Goal: Task Accomplishment & Management: Complete application form

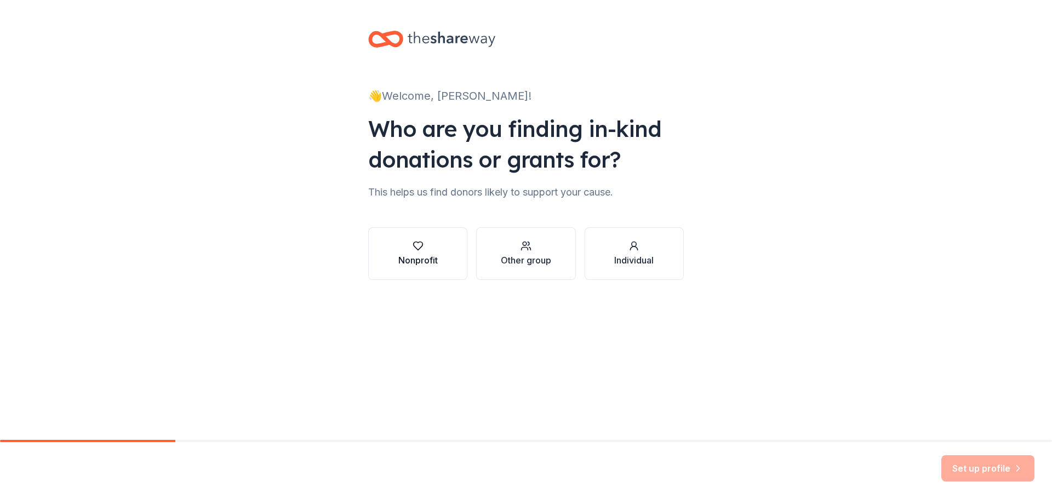
click at [442, 254] on button "Nonprofit" at bounding box center [417, 253] width 99 height 53
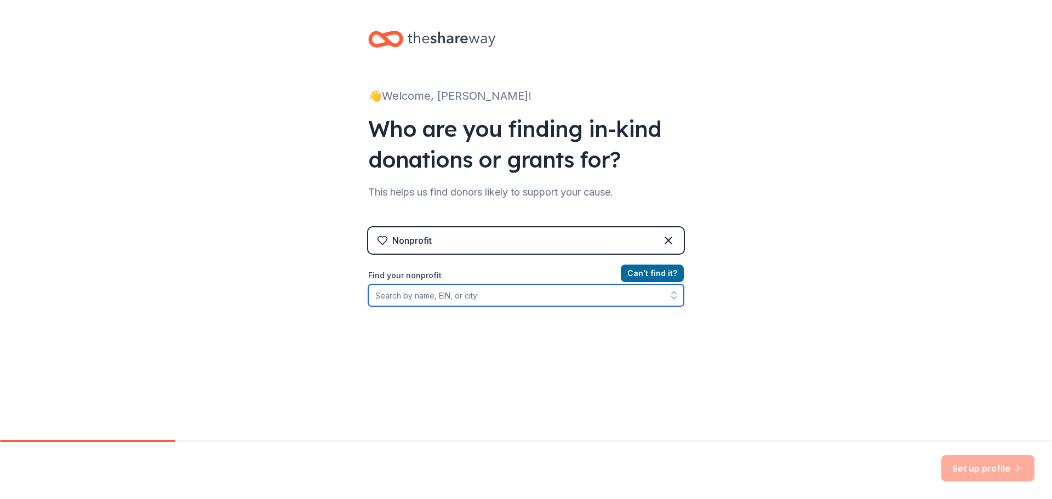
click at [521, 302] on input "Find your nonprofit" at bounding box center [526, 295] width 316 height 22
type input "[US_STATE] Golden Rescue"
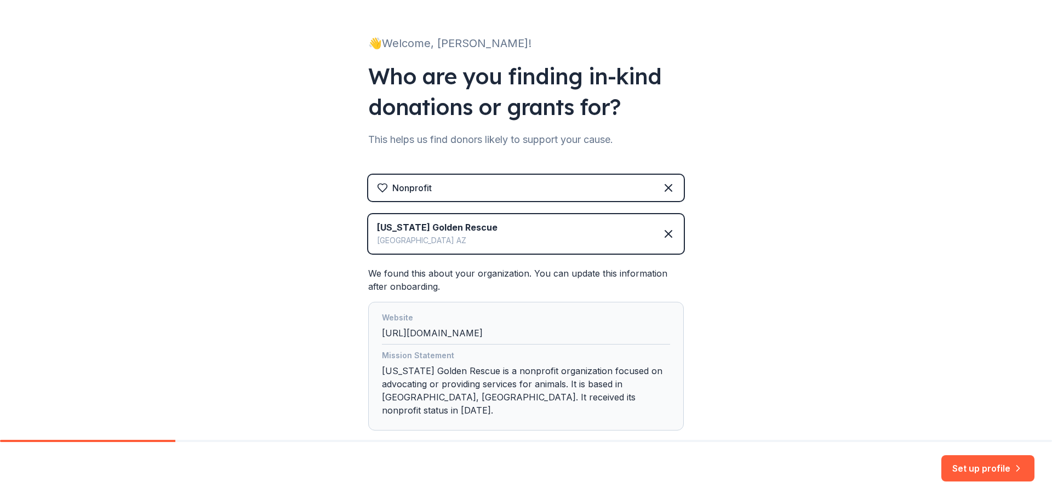
scroll to position [105, 0]
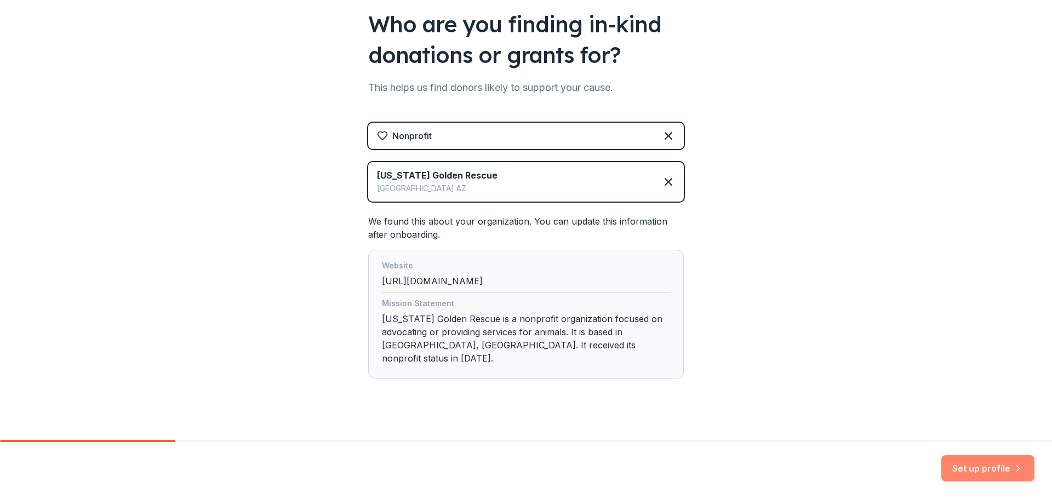
click at [976, 468] on button "Set up profile" at bounding box center [987, 468] width 93 height 26
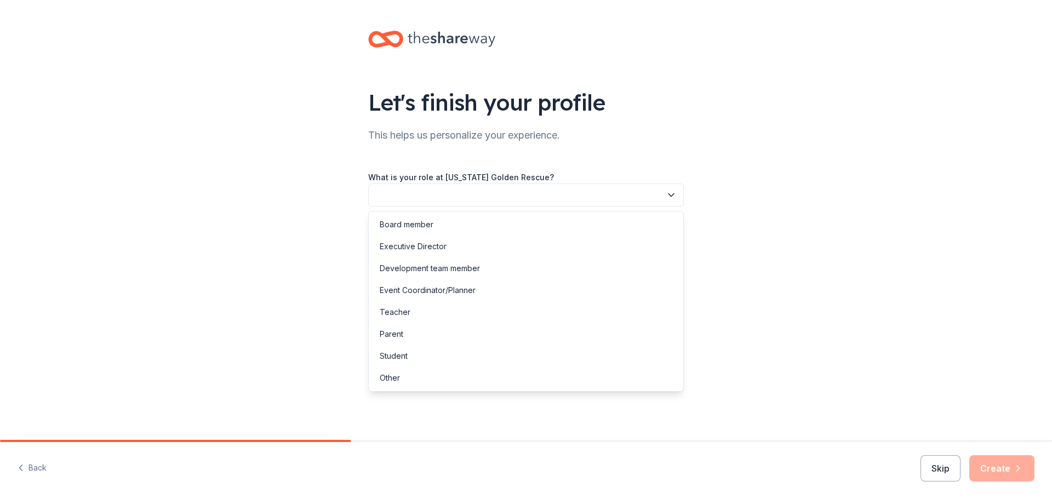
click at [590, 198] on button "button" at bounding box center [526, 195] width 316 height 23
click at [535, 385] on div "Other" at bounding box center [526, 378] width 310 height 22
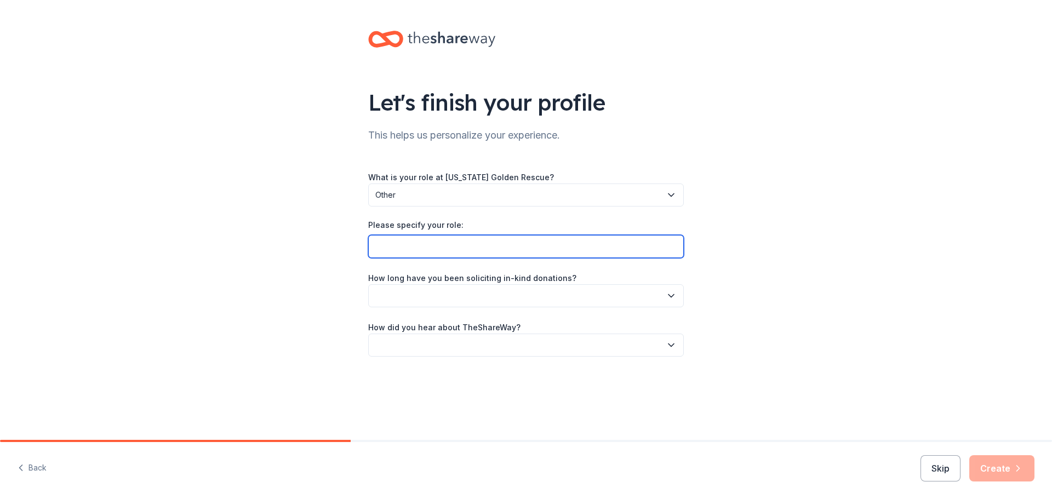
click at [657, 245] on input "Please specify your role:" at bounding box center [526, 246] width 316 height 23
type input "Grant Writer & Volunteer"
click at [673, 297] on icon "button" at bounding box center [671, 295] width 11 height 11
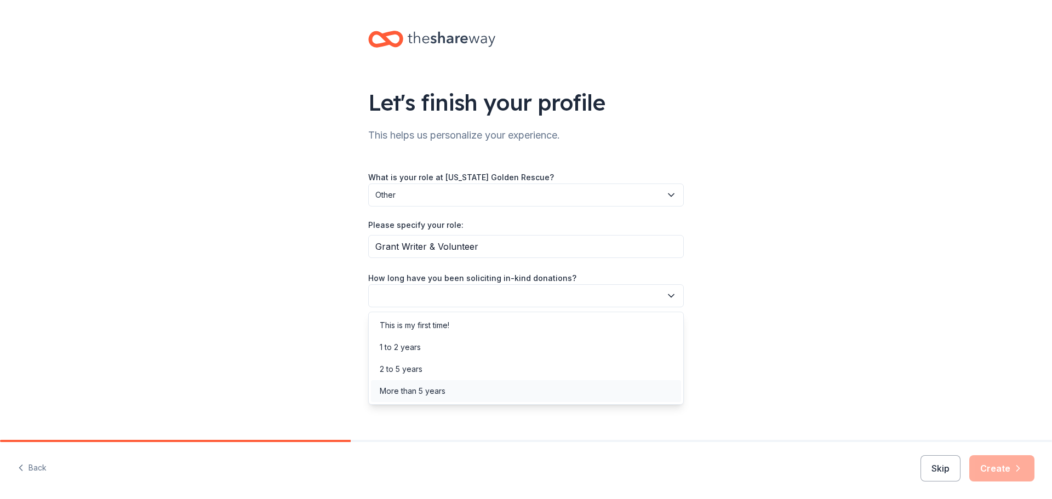
click at [489, 391] on div "More than 5 years" at bounding box center [526, 391] width 310 height 22
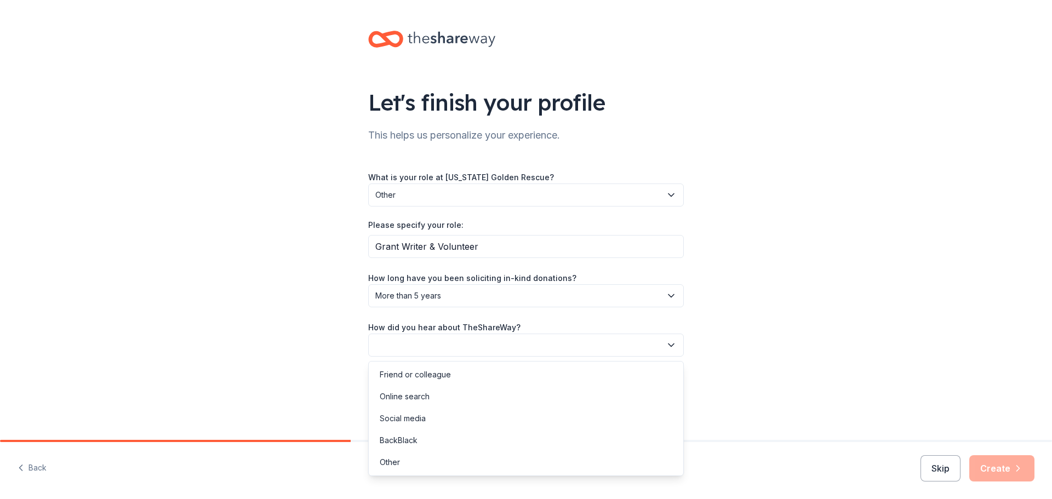
click at [500, 350] on button "button" at bounding box center [526, 345] width 316 height 23
click at [484, 376] on div "Friend or colleague" at bounding box center [526, 375] width 310 height 22
click at [1020, 470] on icon "button" at bounding box center [1017, 468] width 11 height 11
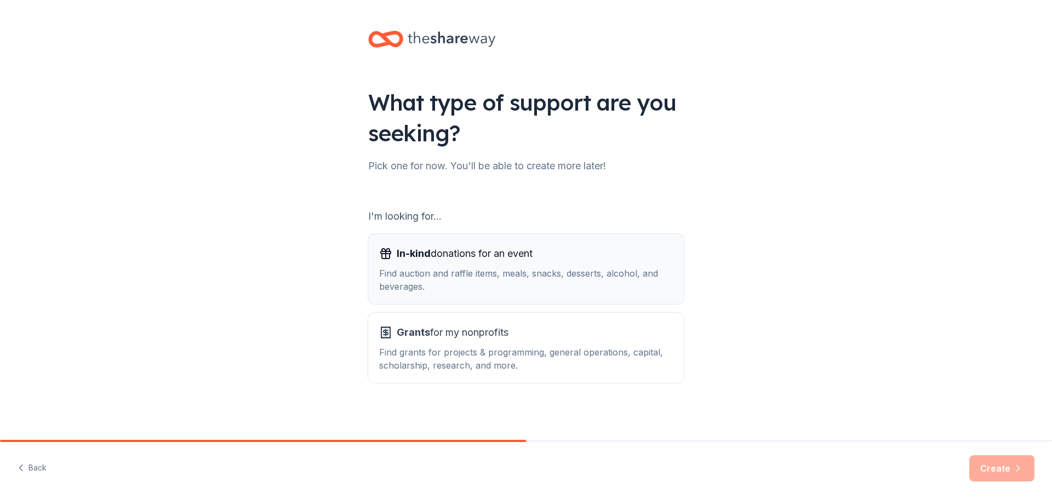
click at [571, 274] on div "Find auction and raffle items, meals, snacks, desserts, alcohol, and beverages." at bounding box center [526, 280] width 294 height 26
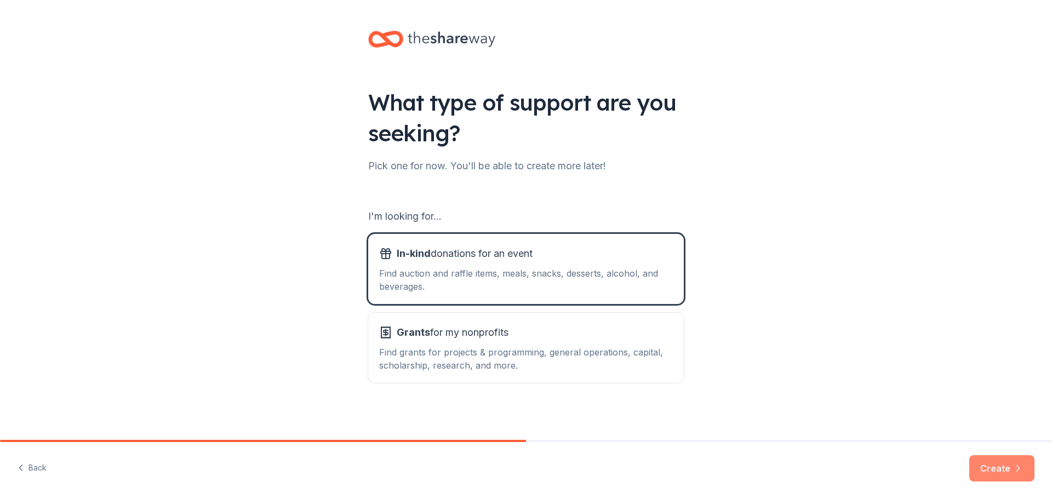
click at [996, 468] on button "Create" at bounding box center [1001, 468] width 65 height 26
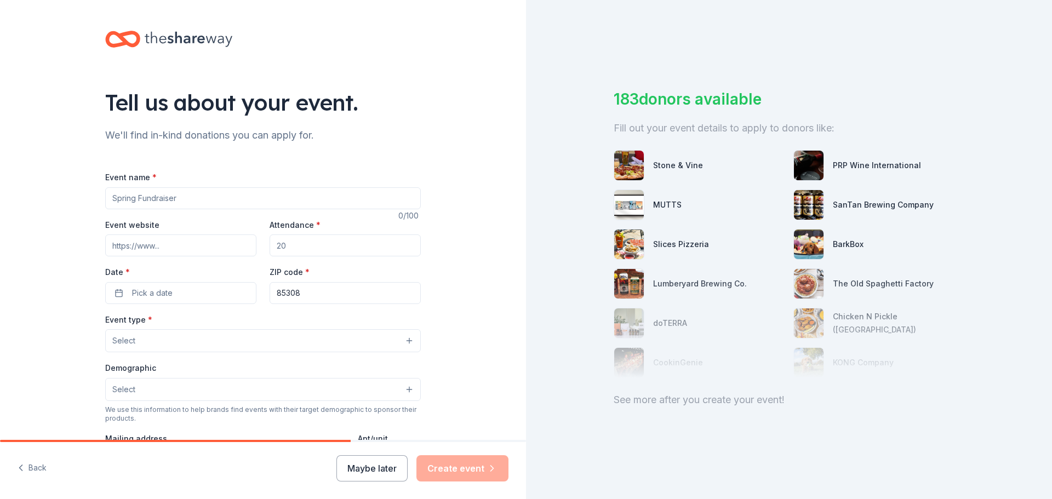
click at [193, 196] on input "Event name *" at bounding box center [263, 198] width 316 height 22
type input "Dine Out with the Dogs"
click at [193, 246] on input "Event website" at bounding box center [180, 245] width 151 height 22
click at [181, 239] on input "Event website" at bounding box center [180, 245] width 151 height 22
paste input "https://www.arizonagoldenrescue.org/"
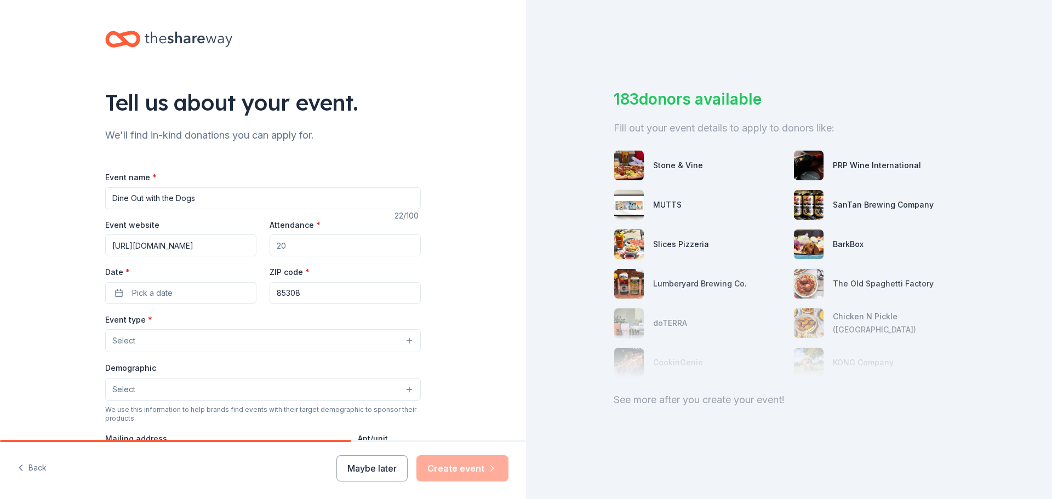
scroll to position [0, 3]
type input "https://www.arizonagoldenrescue.org/"
click at [329, 250] on input "Attendance *" at bounding box center [345, 245] width 151 height 22
type input "300"
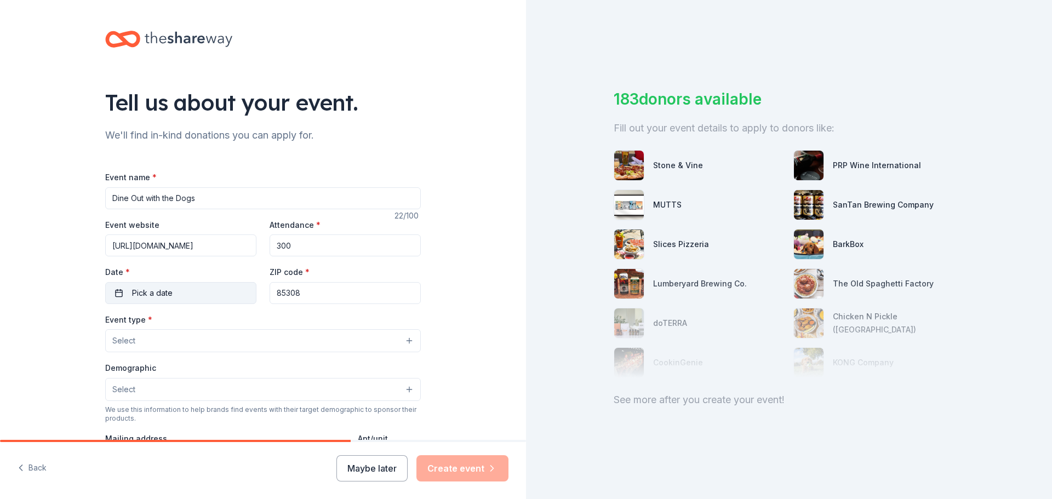
click at [182, 297] on button "Pick a date" at bounding box center [180, 293] width 151 height 22
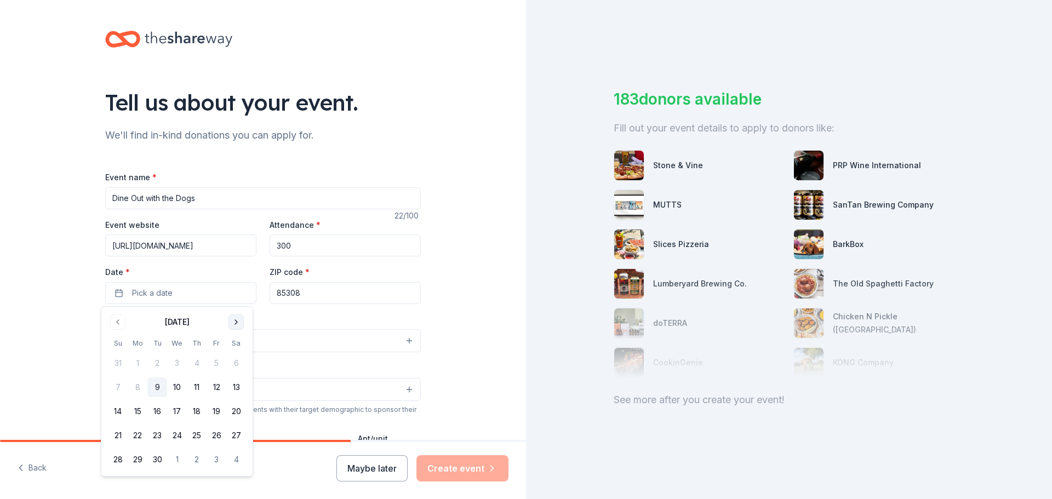
click at [232, 324] on button "Go to next month" at bounding box center [235, 321] width 15 height 15
click at [110, 459] on button "26" at bounding box center [118, 460] width 20 height 20
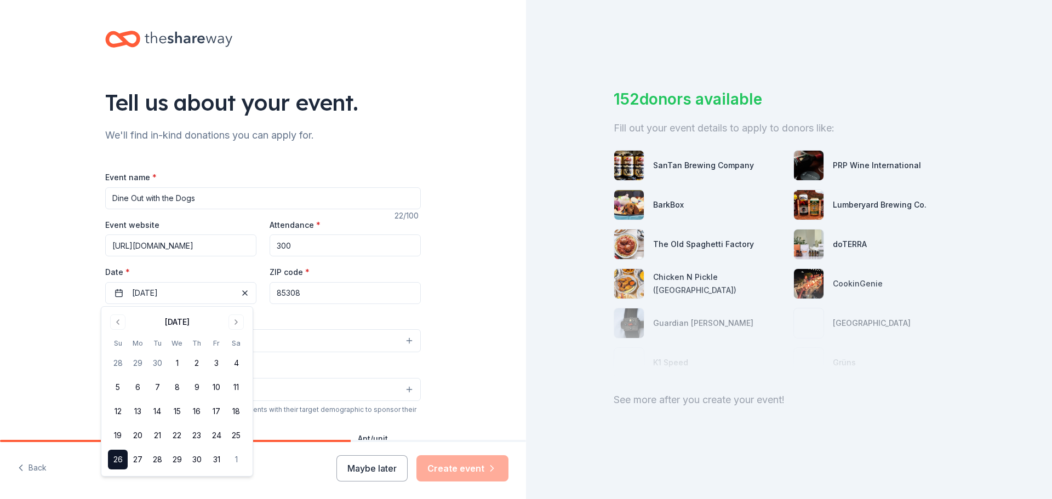
click at [439, 304] on div "Tell us about your event. We'll find in-kind donations you can apply for. Event…" at bounding box center [263, 364] width 526 height 729
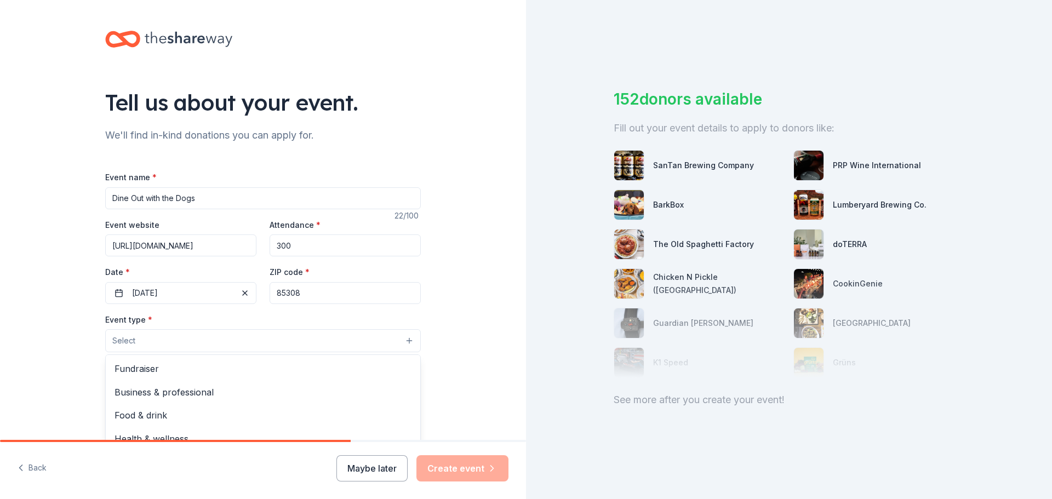
click at [155, 344] on button "Select" at bounding box center [263, 340] width 316 height 23
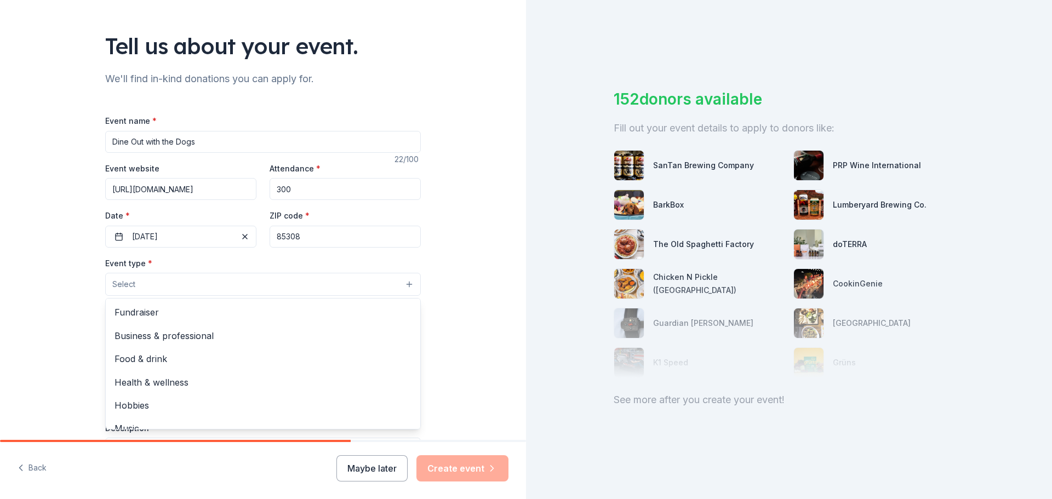
scroll to position [110, 0]
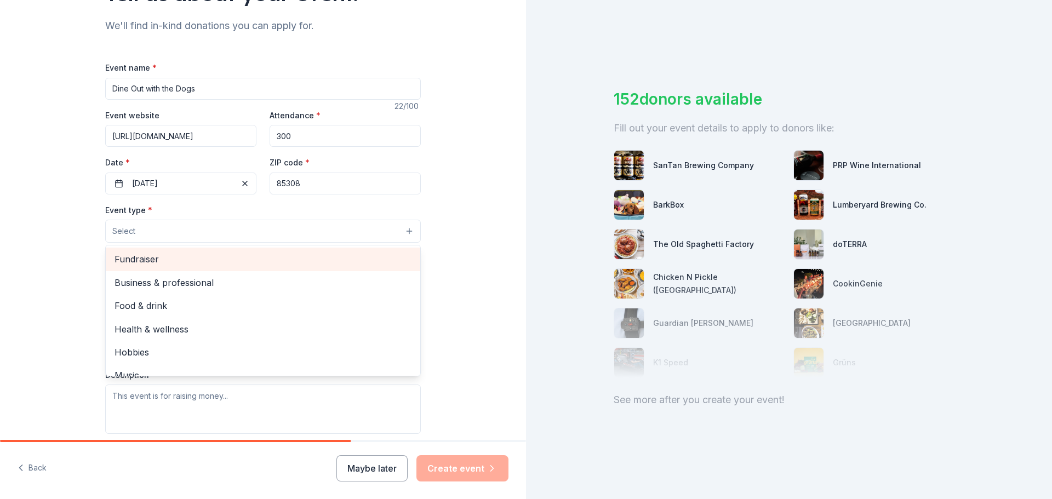
click at [156, 262] on span "Fundraiser" at bounding box center [263, 259] width 297 height 14
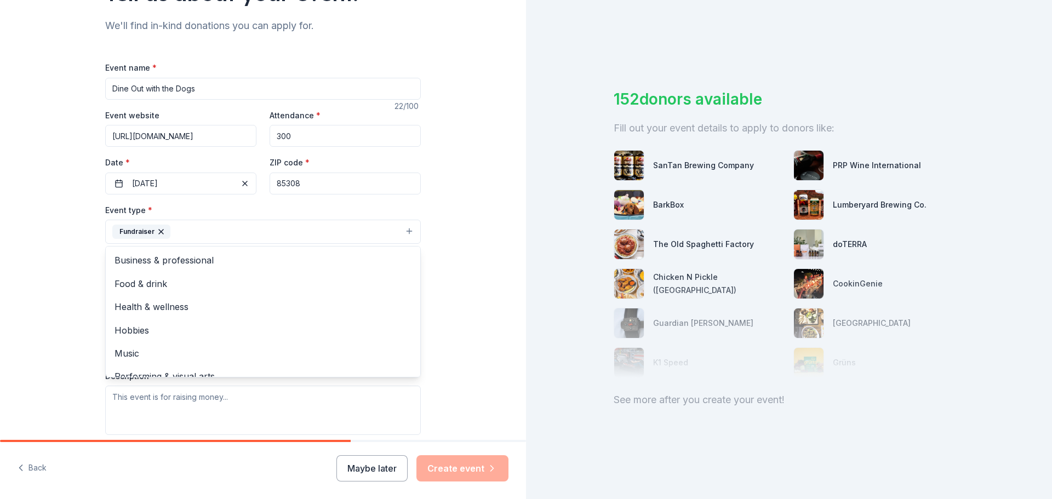
click at [472, 256] on div "Tell us about your event. We'll find in-kind donations you can apply for. Event…" at bounding box center [263, 255] width 526 height 730
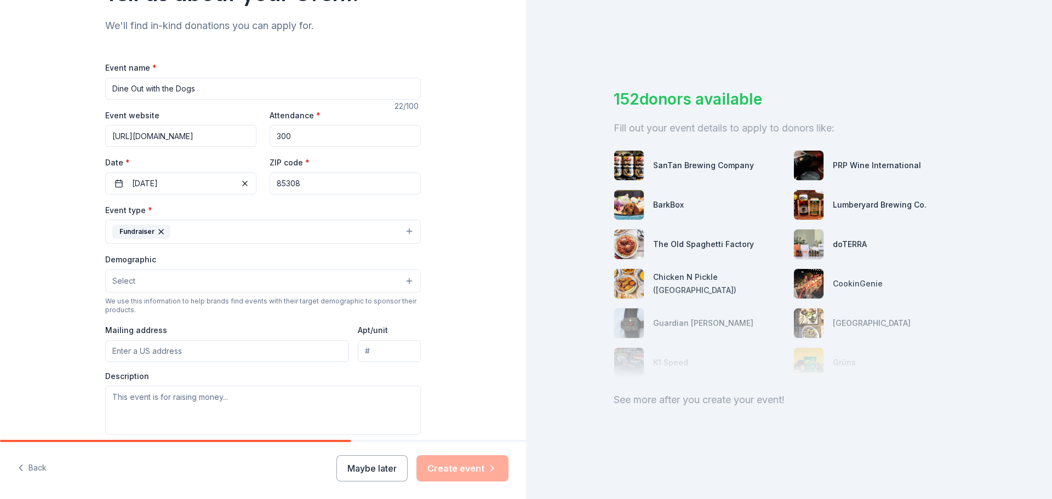
click at [401, 279] on button "Select" at bounding box center [263, 281] width 316 height 23
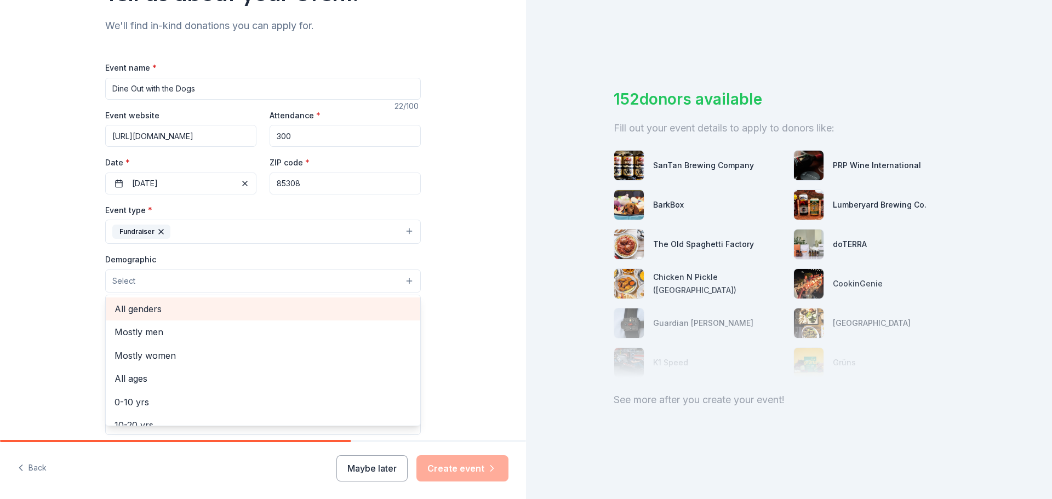
click at [328, 301] on div "All genders" at bounding box center [263, 309] width 314 height 23
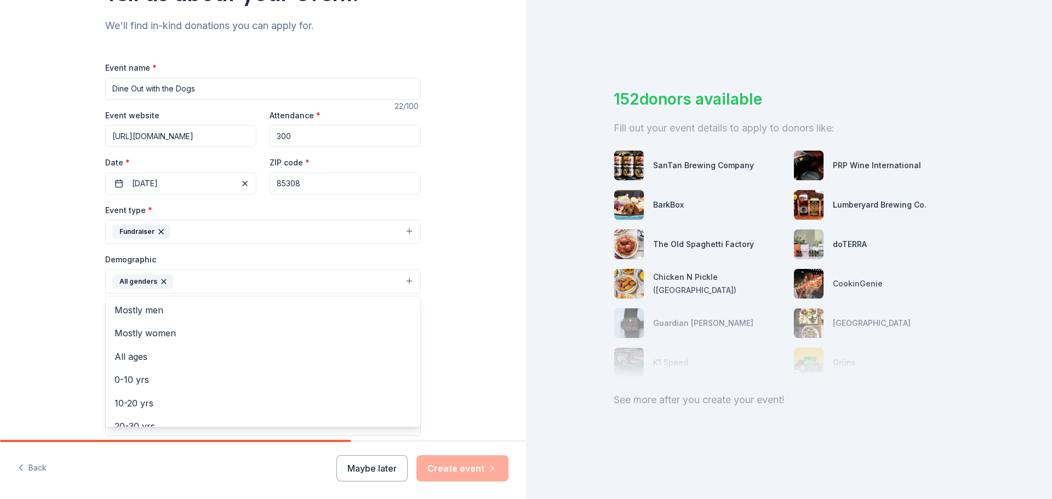
click at [459, 288] on div "Tell us about your event. We'll find in-kind donations you can apply for. Event…" at bounding box center [263, 255] width 526 height 731
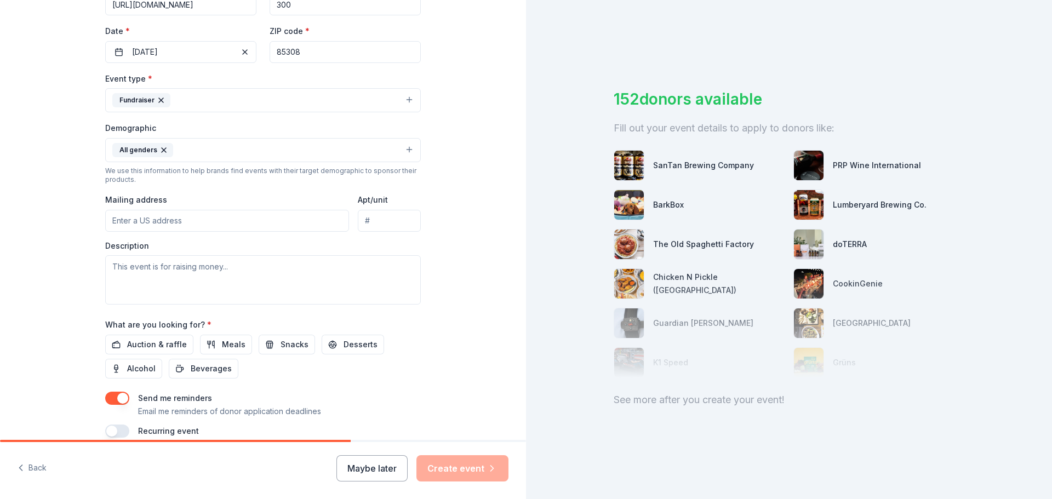
scroll to position [274, 0]
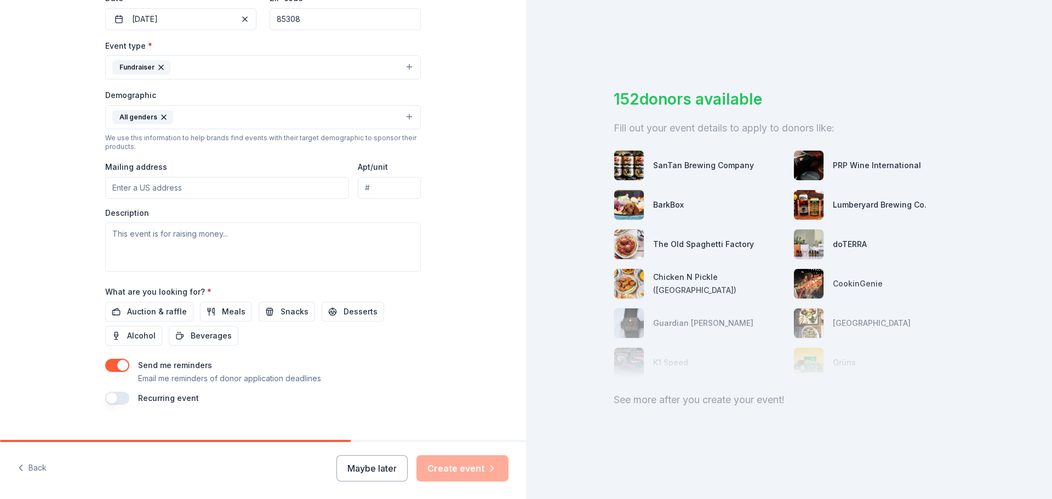
click at [335, 115] on button "All genders" at bounding box center [263, 117] width 316 height 24
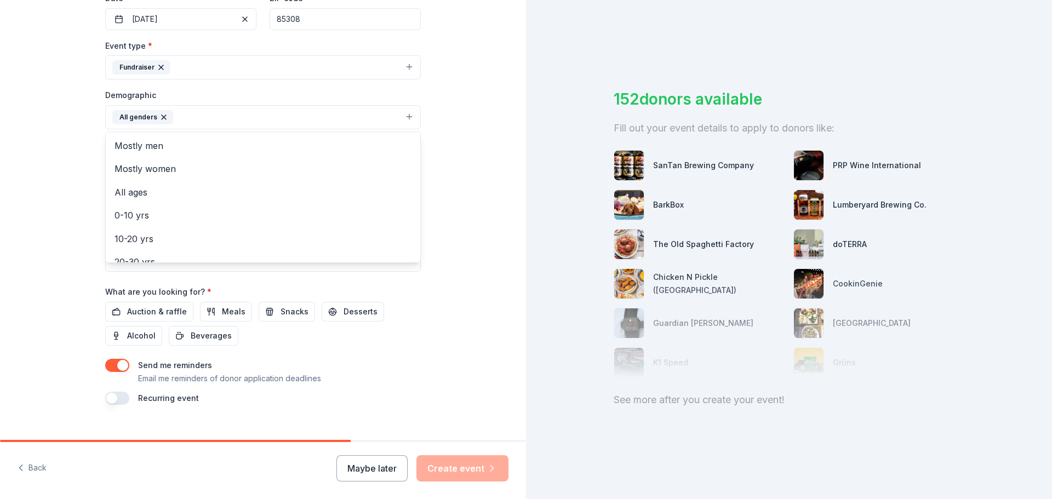
scroll to position [5, 0]
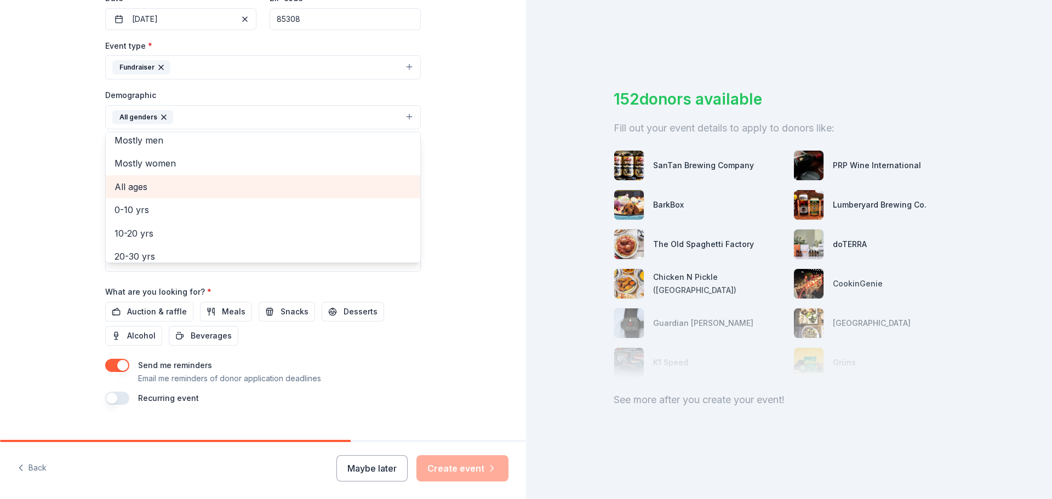
click at [214, 185] on span "All ages" at bounding box center [263, 187] width 297 height 14
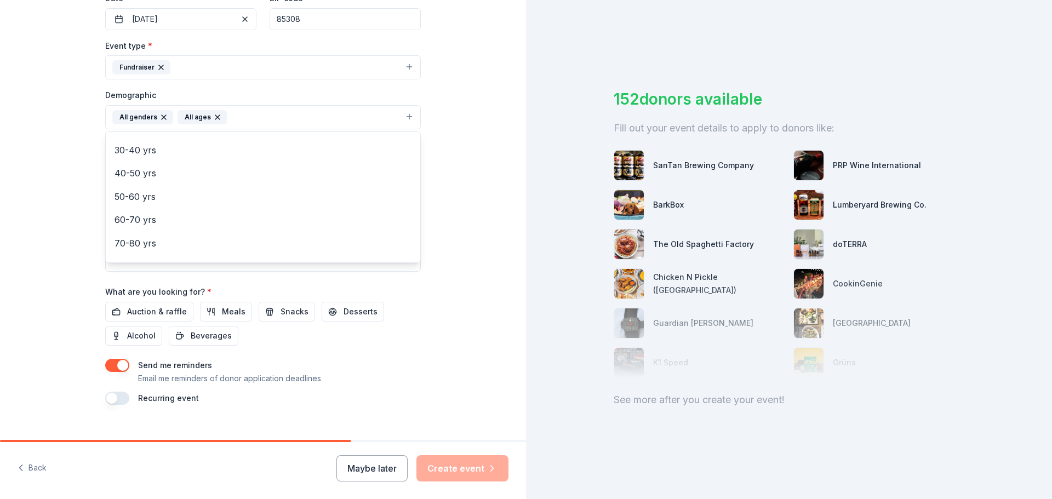
scroll to position [129, 0]
click at [436, 220] on div "Tell us about your event. We'll find in-kind donations you can apply for. Event…" at bounding box center [263, 91] width 526 height 731
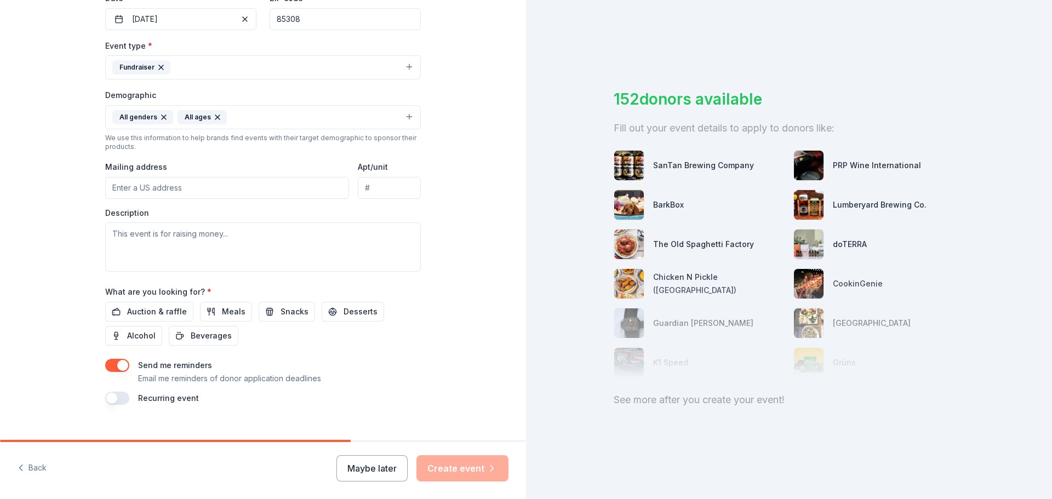
click at [215, 184] on input "Mailing address" at bounding box center [227, 188] width 244 height 22
type input "5350 West Bell Road, Glendale, AZ, 85308"
click at [376, 194] on input "Apt/unit" at bounding box center [389, 188] width 63 height 22
type input "C"
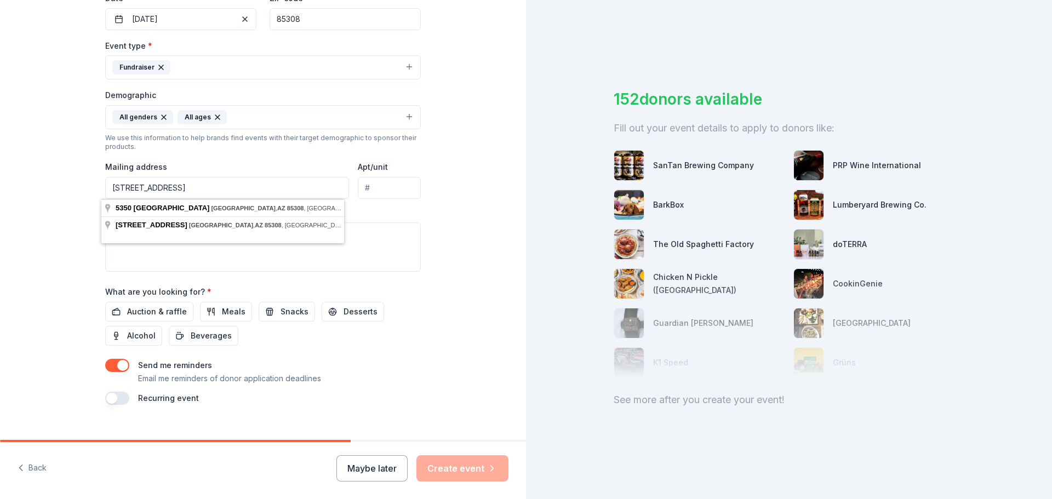
drag, startPoint x: 184, startPoint y: 186, endPoint x: 135, endPoint y: 185, distance: 48.2
click at [135, 185] on input "5350 West Bell Road, Glendale, AZ, 85308" at bounding box center [227, 188] width 244 height 22
type input "5350 W Bell Rd Ste C122-158, Glendale, AZ, 85308"
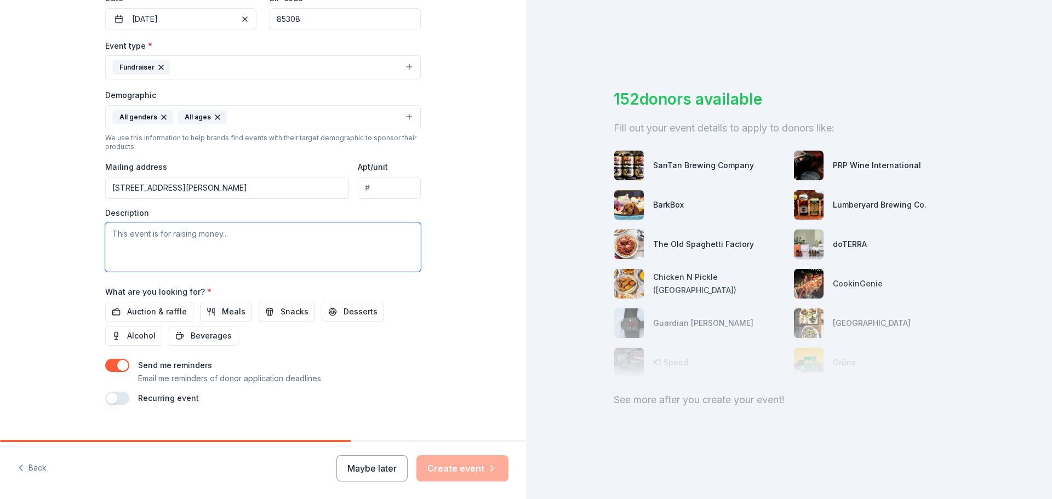
click at [230, 248] on textarea at bounding box center [263, 246] width 316 height 49
click at [171, 229] on textarea at bounding box center [263, 246] width 316 height 49
paste textarea "Dear Business Owner/Manager Arizona Golden Rescue 5350 W. Bell Rd., Ste. C122-1…"
type textarea "Dear Business Owner/Manager Arizona Golden Rescue 5350 W. Bell Rd., Ste. C122-1…"
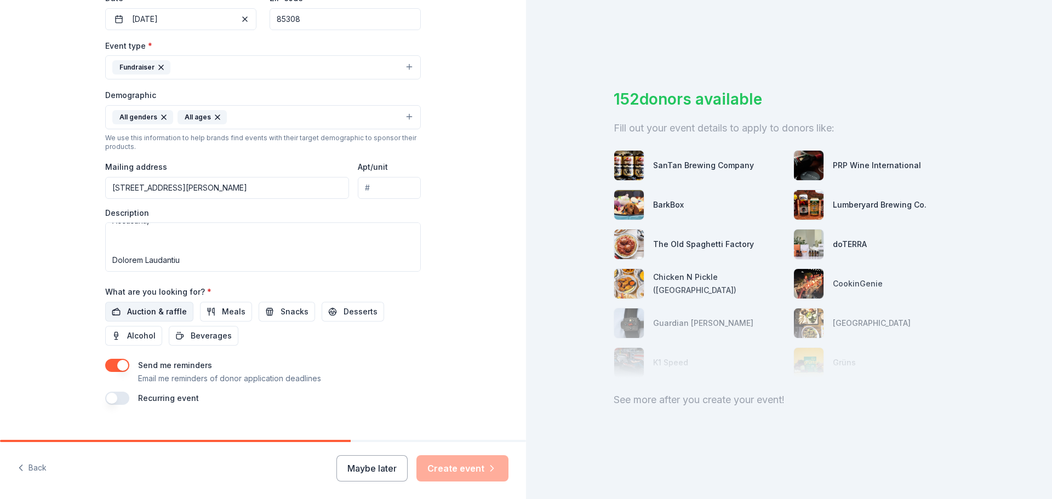
click at [148, 310] on span "Auction & raffle" at bounding box center [157, 311] width 60 height 13
click at [462, 465] on button "Create event" at bounding box center [462, 468] width 92 height 26
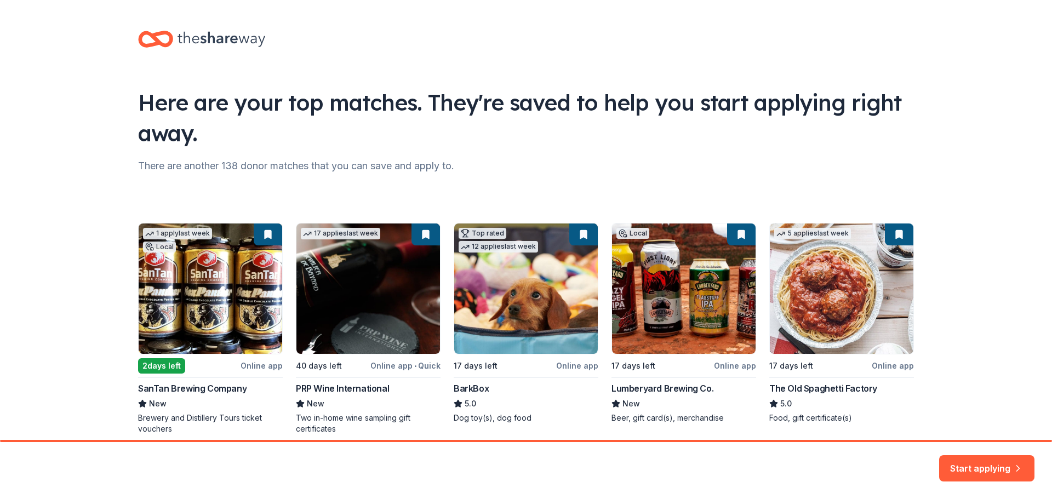
scroll to position [47, 0]
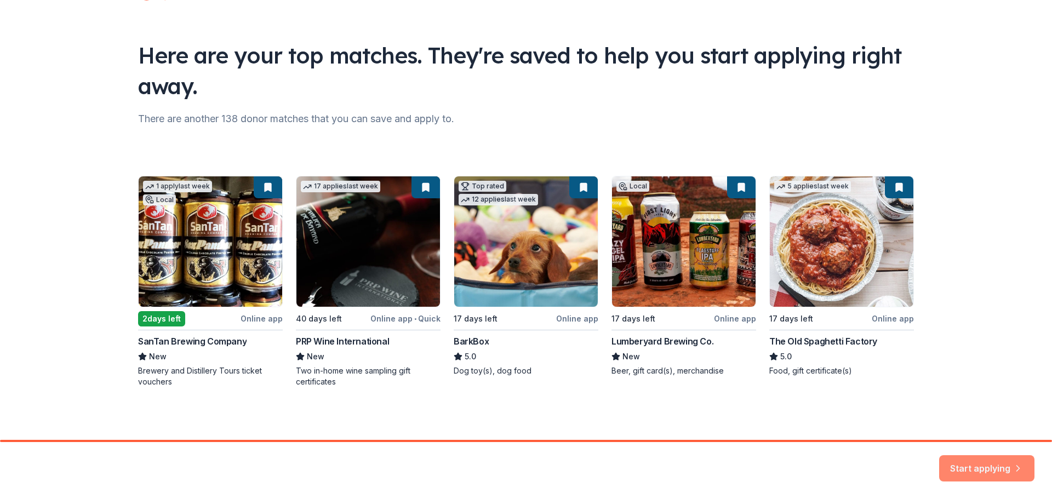
click at [988, 465] on button "Start applying" at bounding box center [986, 462] width 95 height 26
click at [995, 468] on div "Start applying" at bounding box center [986, 468] width 95 height 26
click at [973, 466] on div "Start applying" at bounding box center [986, 468] width 95 height 26
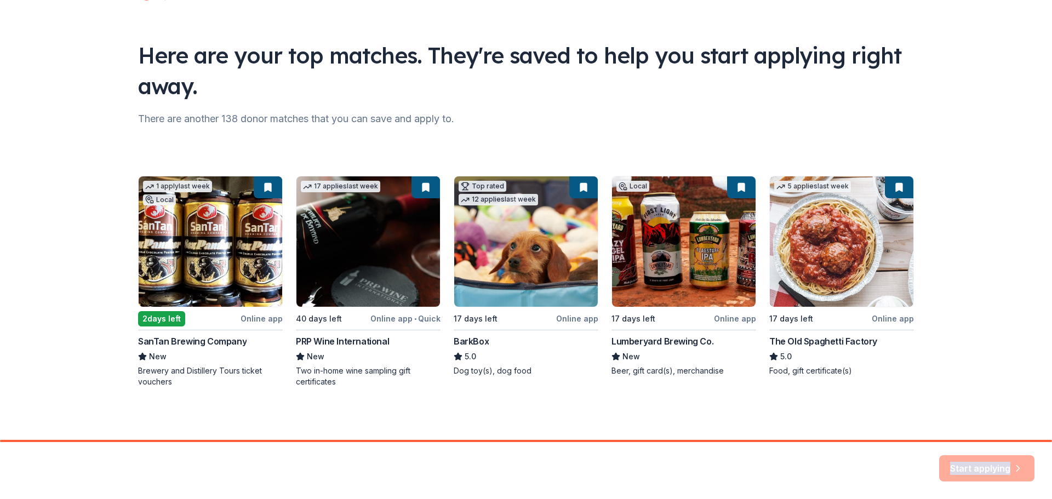
click at [972, 466] on div "Start applying" at bounding box center [986, 468] width 95 height 26
click at [365, 238] on div "1 apply last week Local 2 days left Online app SanTan Brewing Company New Brewe…" at bounding box center [526, 281] width 776 height 211
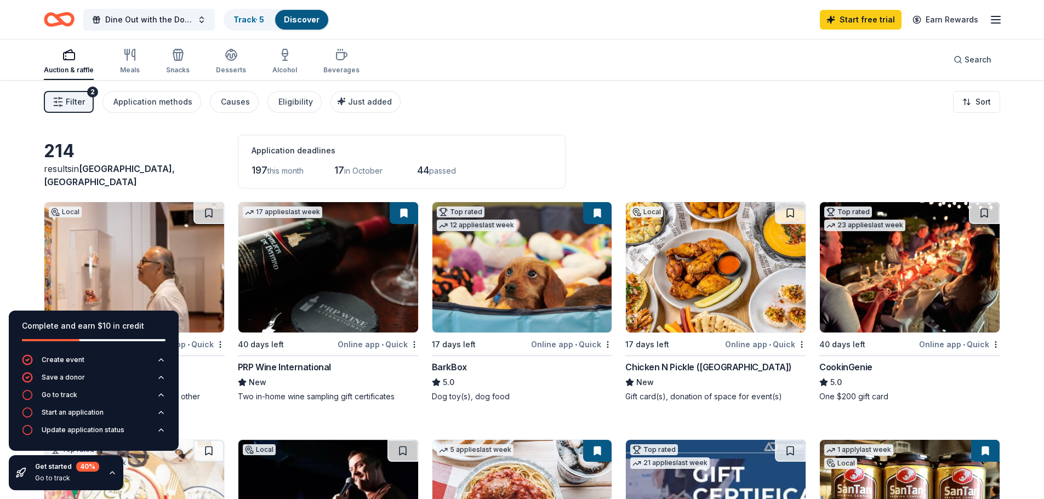
click at [73, 100] on span "Filter" at bounding box center [75, 101] width 19 height 13
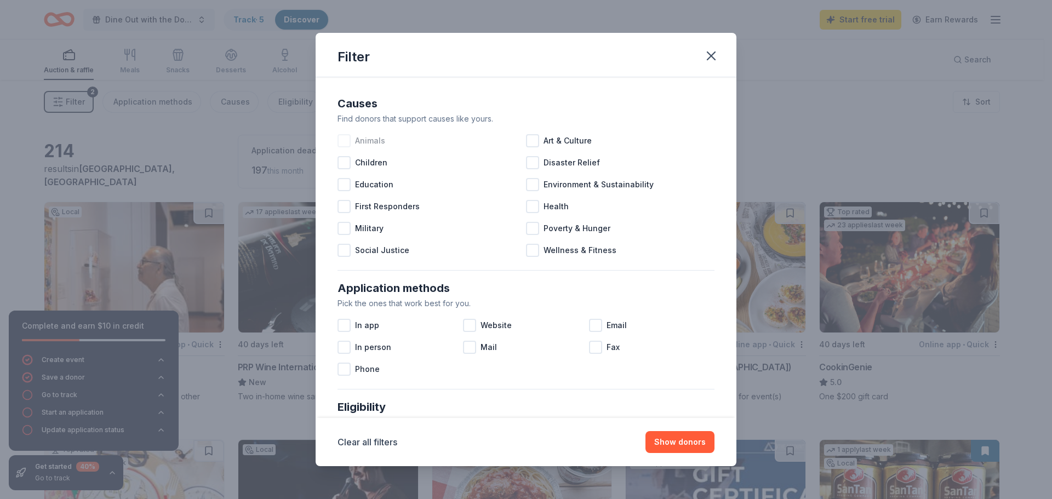
click at [348, 142] on div at bounding box center [343, 140] width 13 height 13
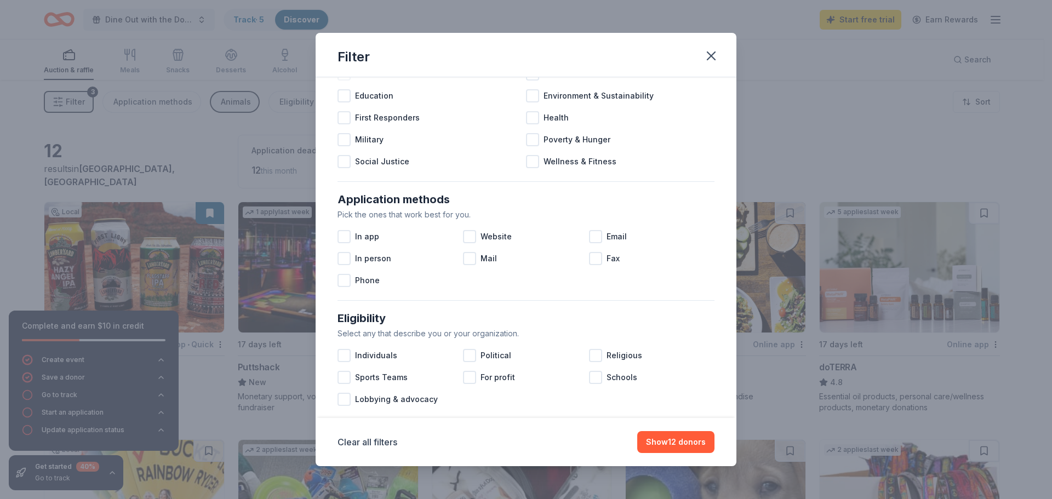
scroll to position [110, 0]
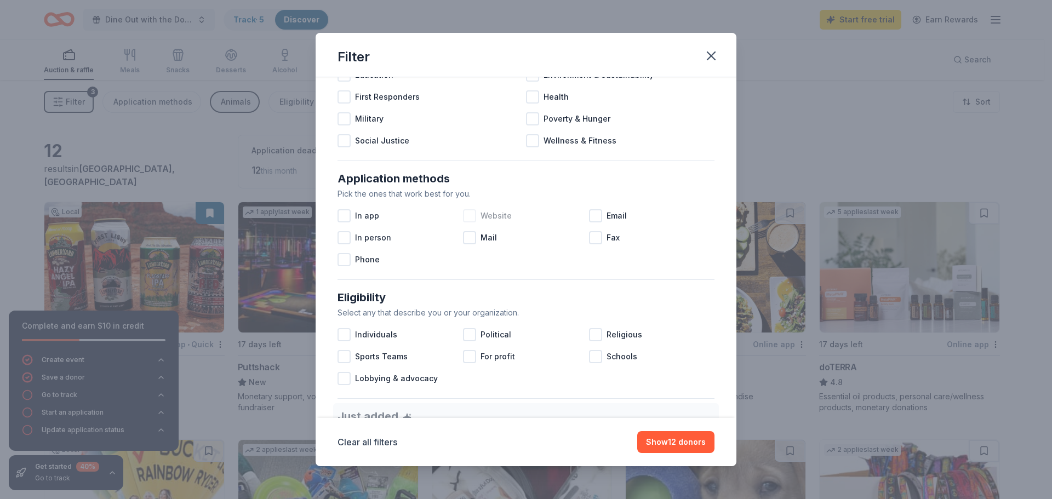
click at [472, 216] on div at bounding box center [469, 215] width 13 height 13
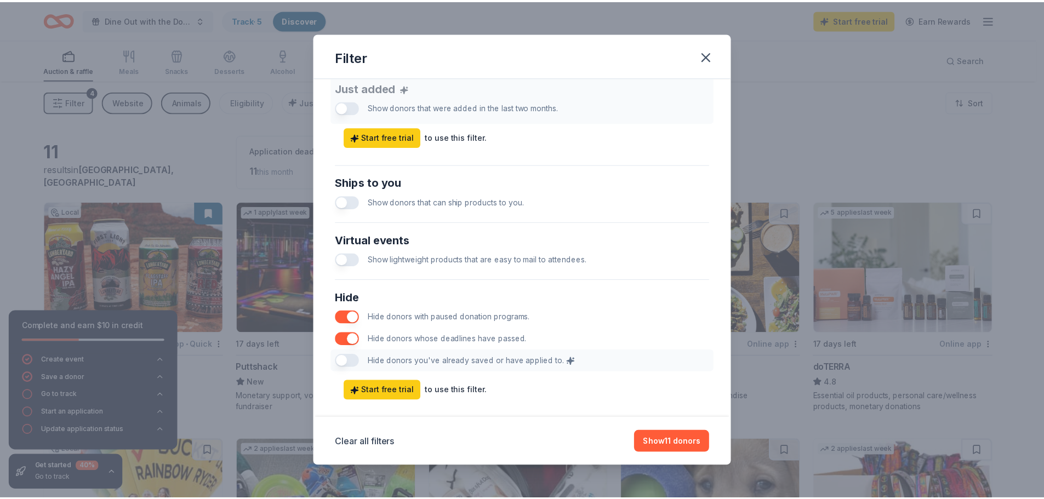
scroll to position [456, 0]
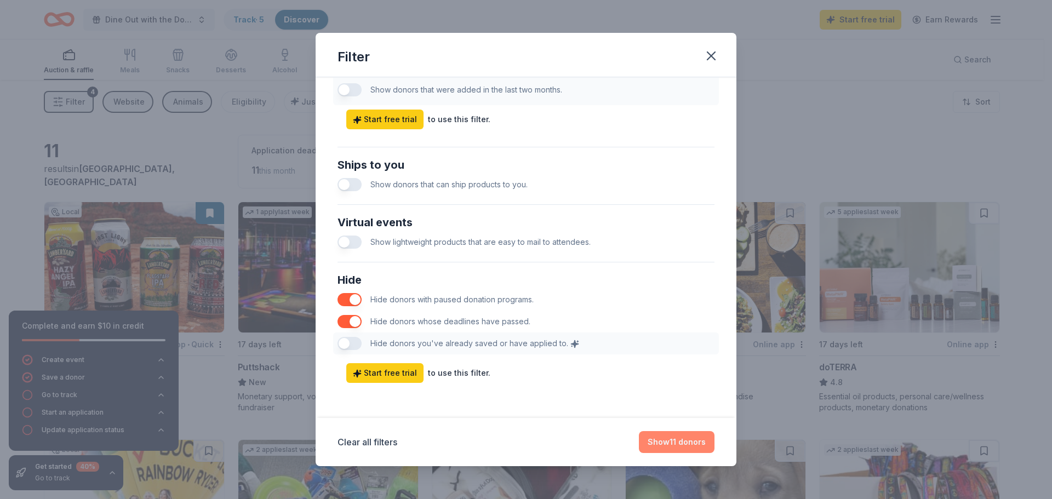
click at [684, 437] on button "Show 11 donors" at bounding box center [677, 442] width 76 height 22
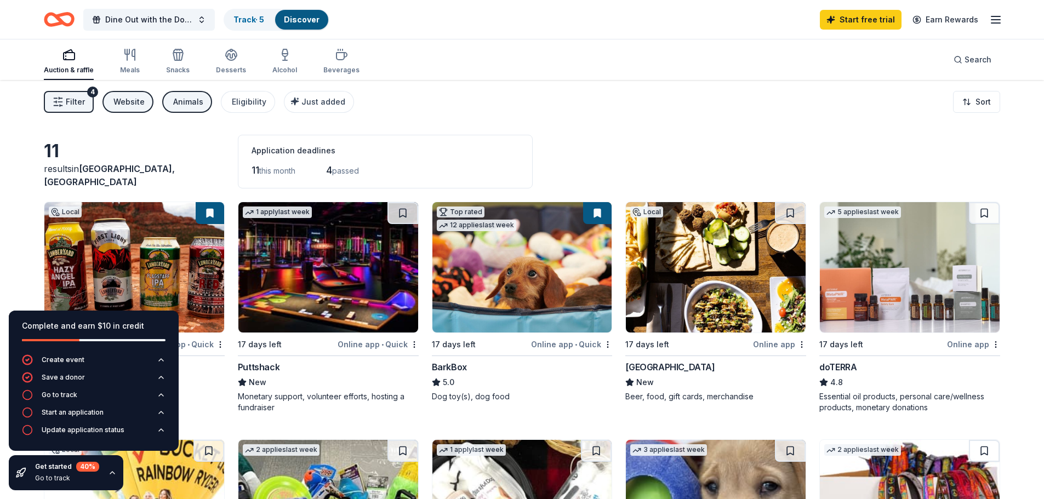
click at [519, 169] on div "11 this month 4 passed" at bounding box center [384, 171] width 267 height 18
click at [113, 470] on icon "button" at bounding box center [112, 472] width 9 height 9
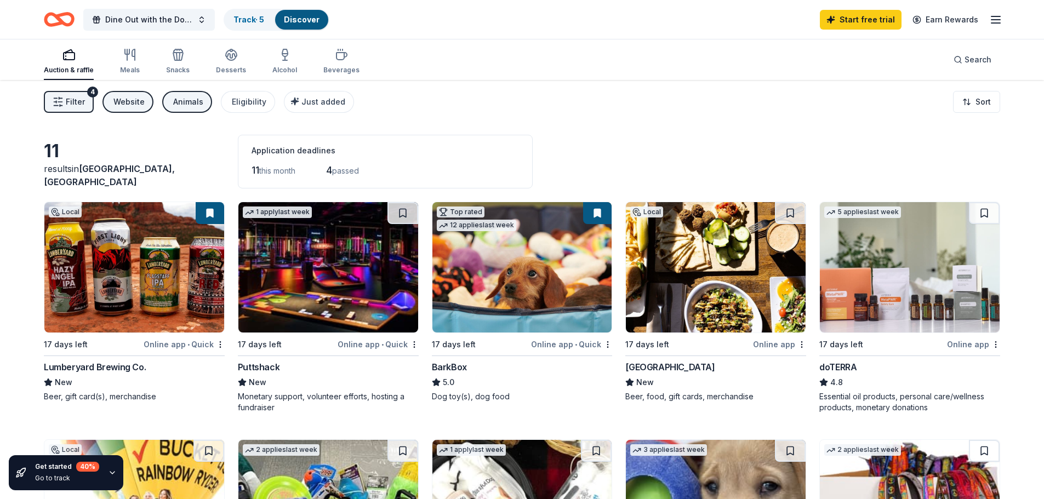
click at [352, 261] on img at bounding box center [328, 267] width 180 height 130
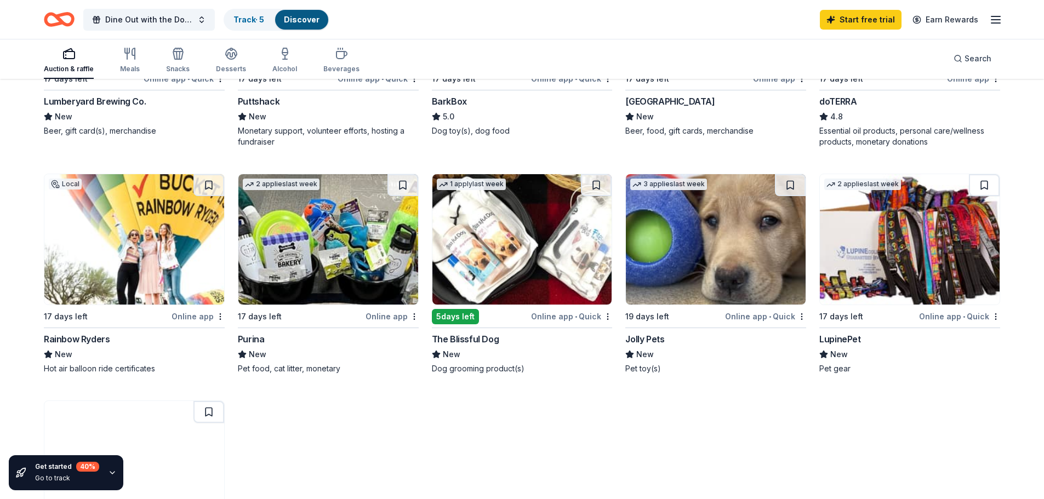
scroll to position [329, 0]
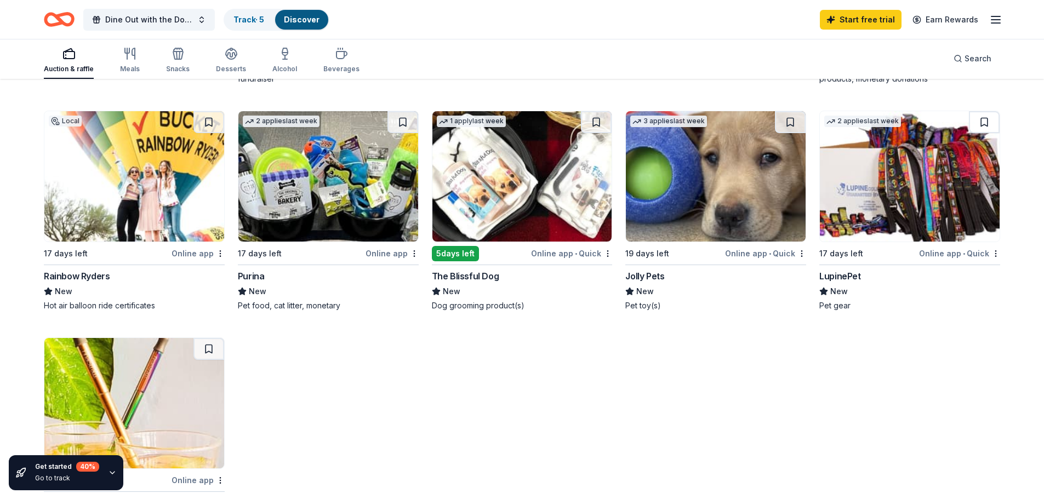
click at [200, 253] on div "Online app" at bounding box center [197, 254] width 53 height 14
click at [705, 217] on img at bounding box center [716, 176] width 180 height 130
click at [321, 199] on img at bounding box center [328, 176] width 180 height 130
click at [916, 219] on img at bounding box center [910, 176] width 180 height 130
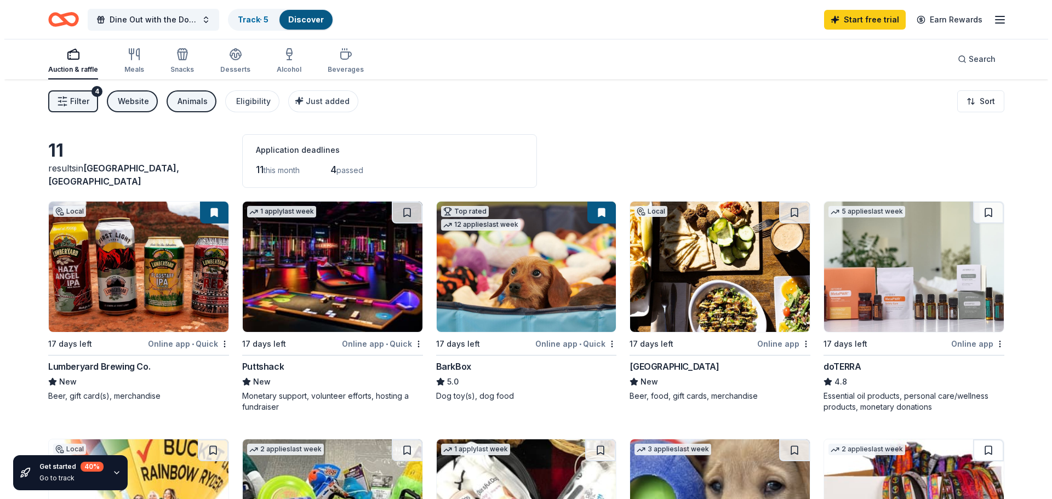
scroll to position [0, 0]
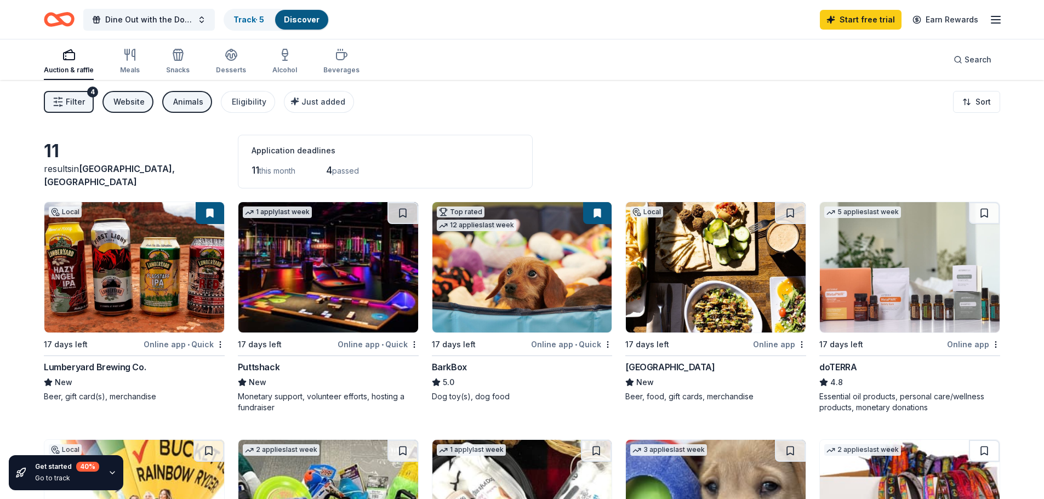
click at [66, 102] on span "Filter" at bounding box center [75, 101] width 19 height 13
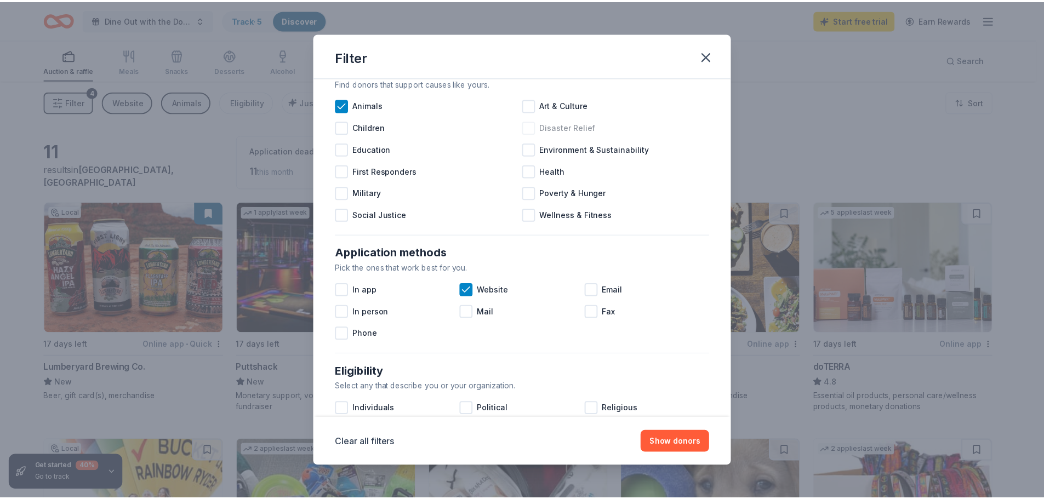
scroll to position [55, 0]
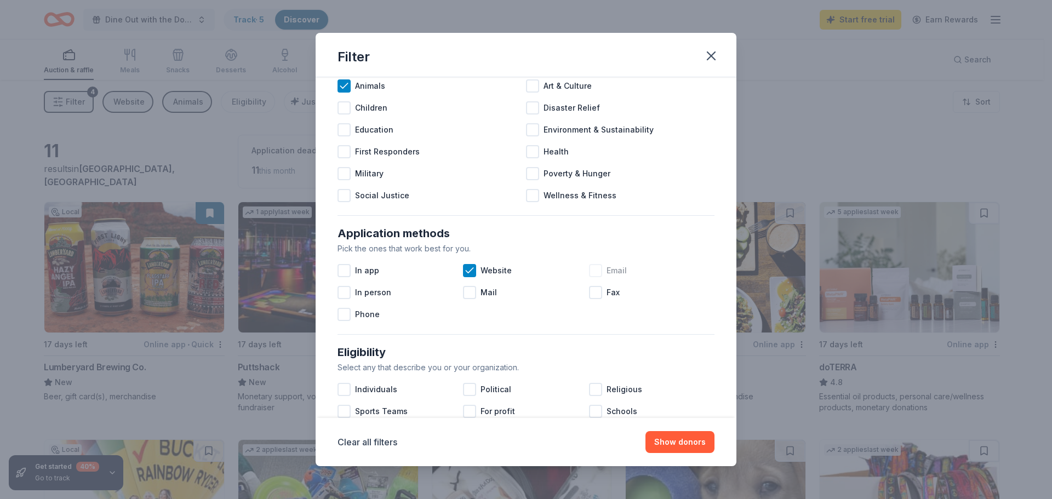
click at [589, 271] on div at bounding box center [595, 270] width 13 height 13
click at [344, 291] on div at bounding box center [343, 292] width 13 height 13
click at [346, 271] on div at bounding box center [343, 270] width 13 height 13
click at [667, 444] on button "Show 12 donors" at bounding box center [675, 442] width 77 height 22
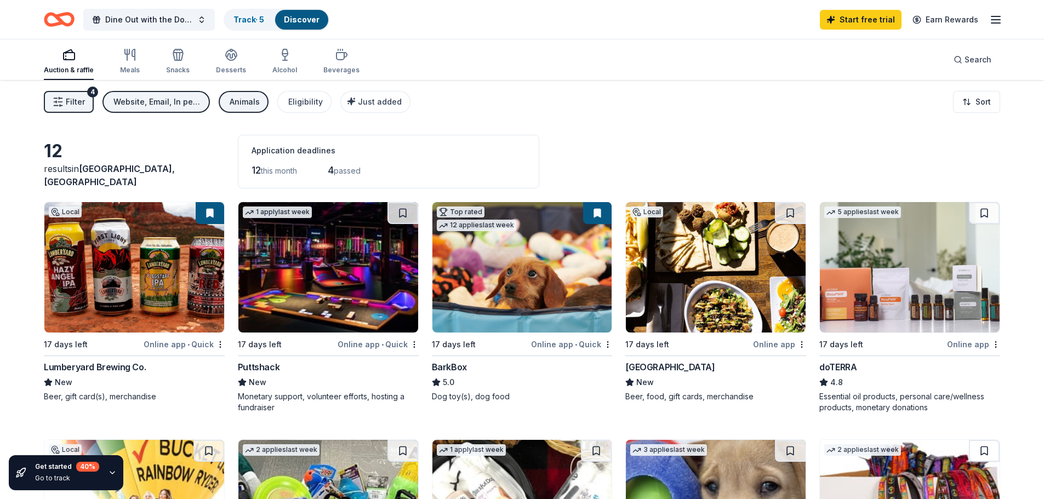
click at [102, 272] on img at bounding box center [134, 267] width 180 height 130
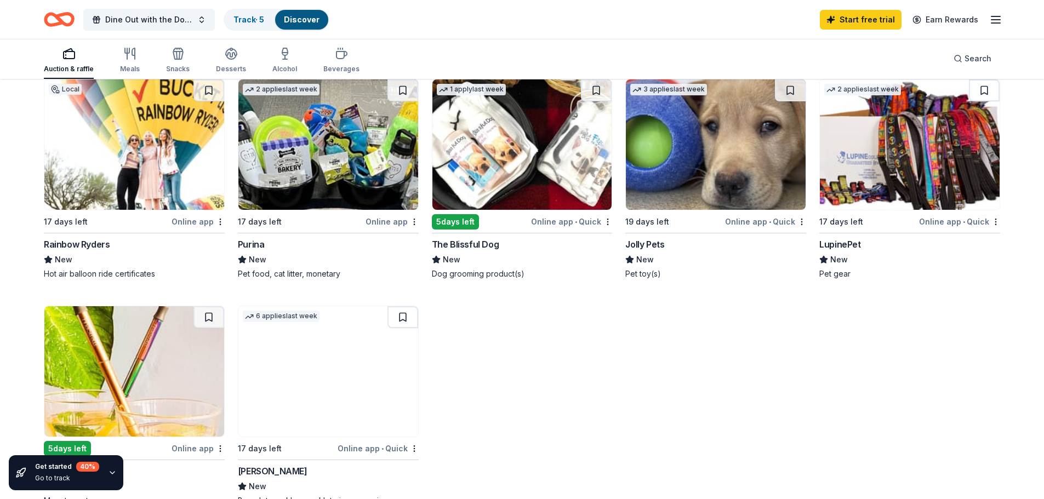
scroll to position [438, 0]
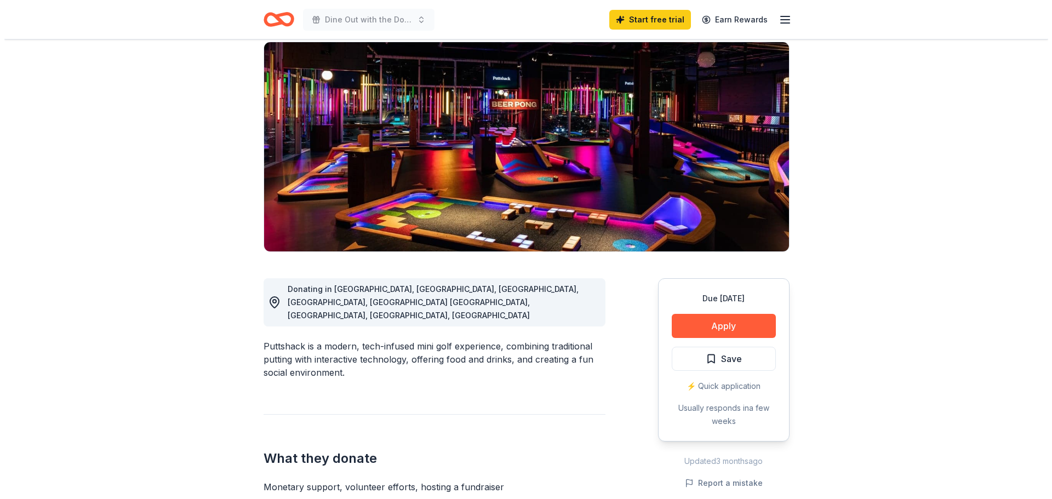
scroll to position [110, 0]
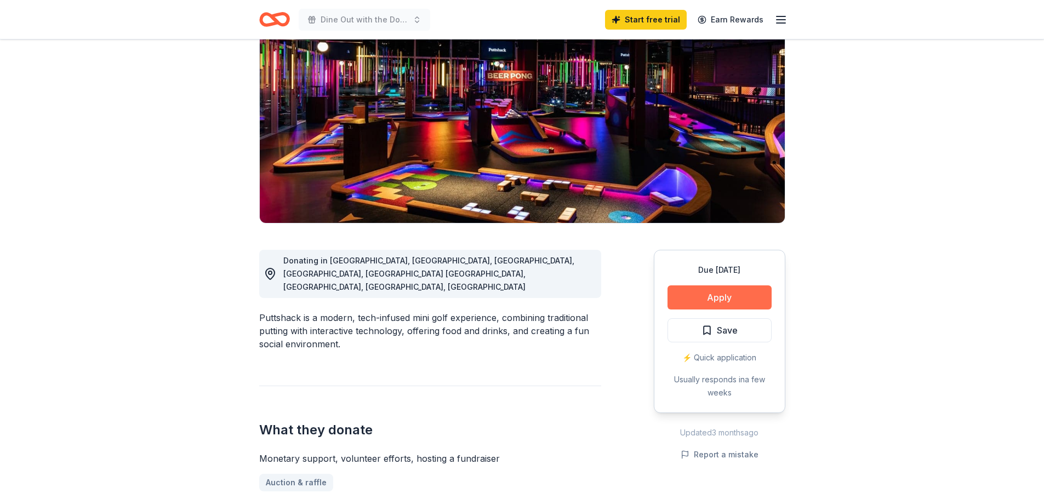
click at [717, 299] on button "Apply" at bounding box center [719, 297] width 104 height 24
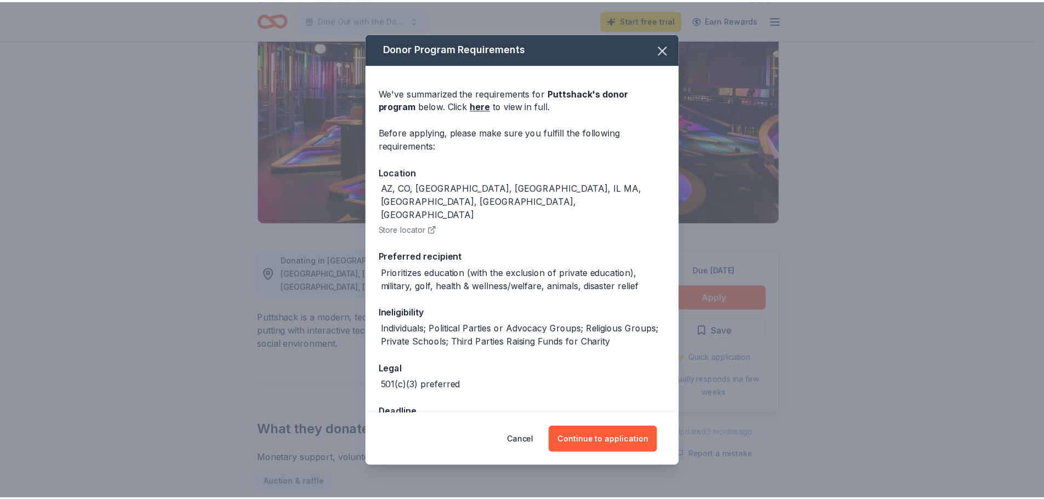
scroll to position [10, 0]
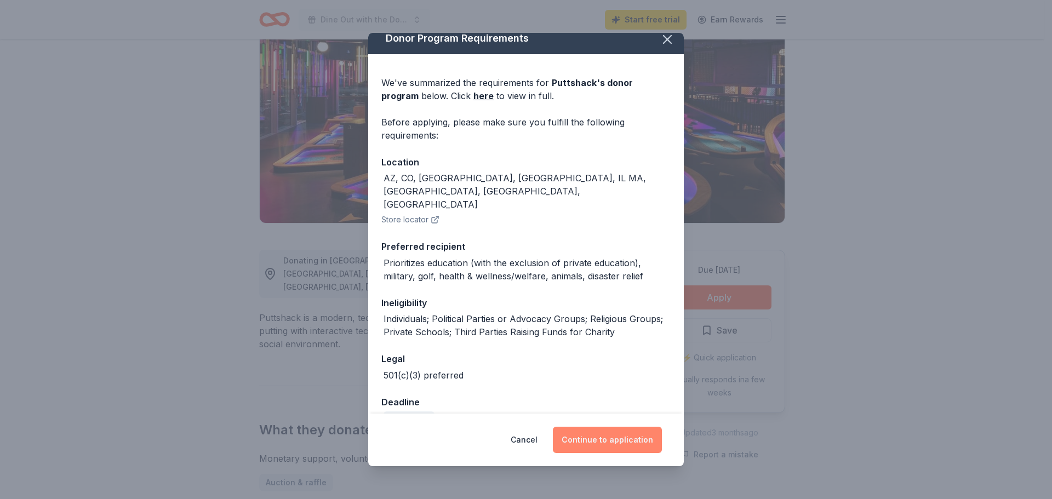
click at [620, 438] on button "Continue to application" at bounding box center [607, 440] width 109 height 26
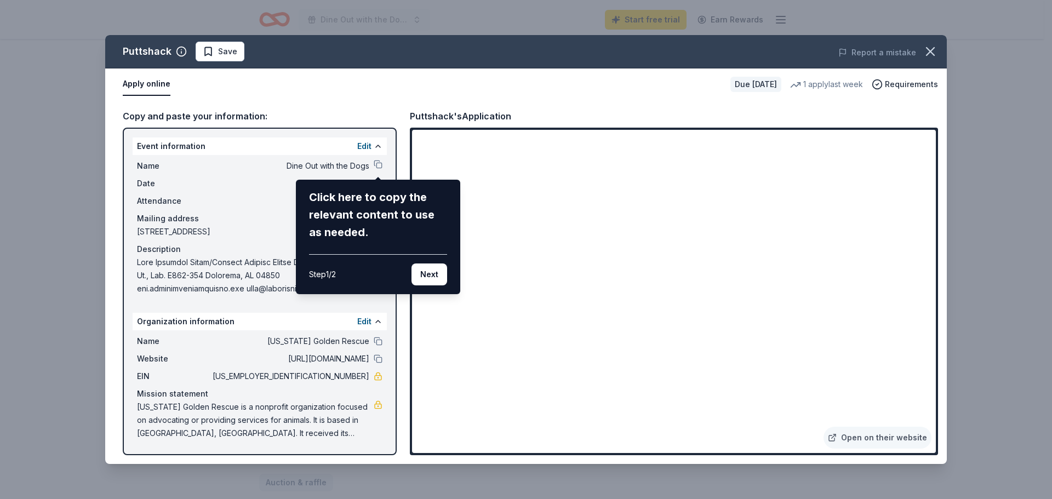
click at [373, 196] on div "Click here to copy the relevant content to use as needed." at bounding box center [378, 214] width 138 height 53
click at [427, 278] on button "Next" at bounding box center [429, 275] width 36 height 22
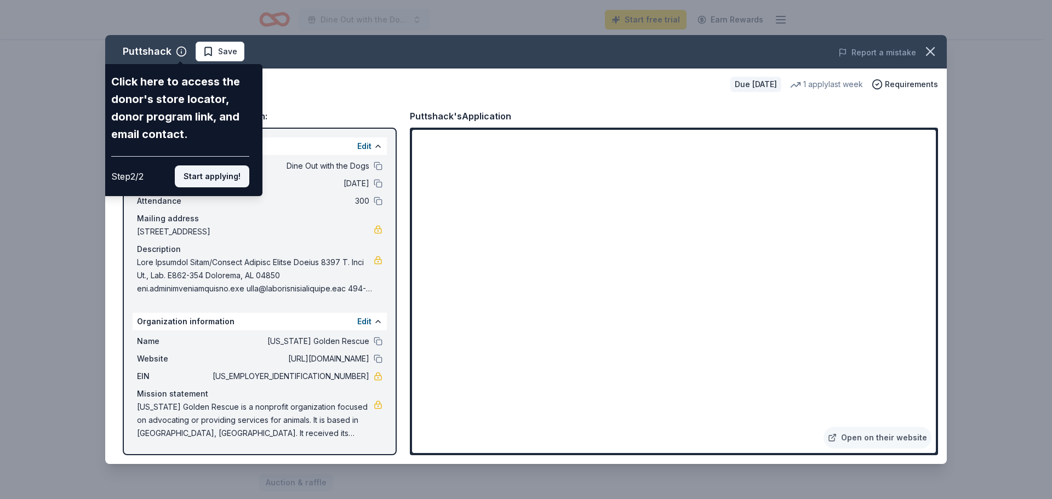
click at [211, 173] on button "Start applying!" at bounding box center [212, 176] width 75 height 22
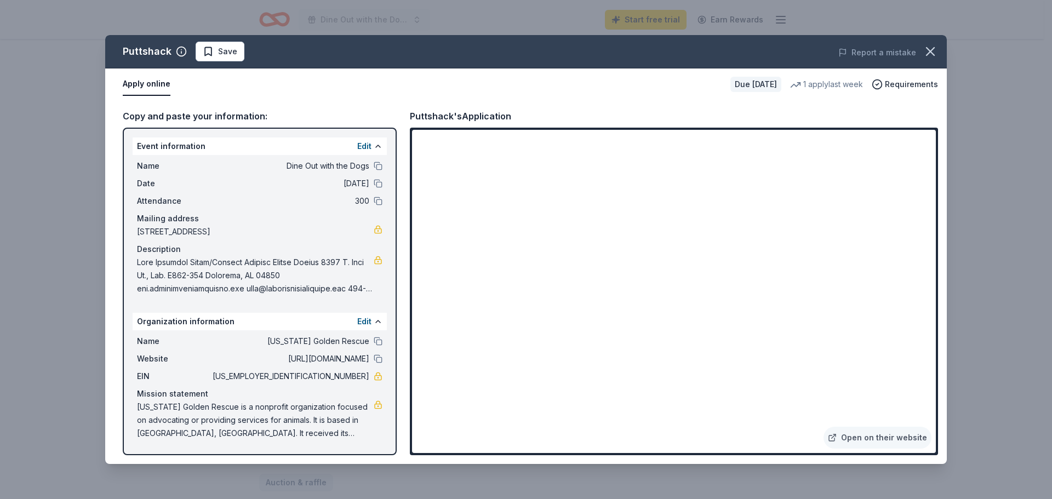
click at [843, 415] on div "Puttshack Save Report a mistake Apply online Due in 17 days 1 apply last week R…" at bounding box center [526, 249] width 842 height 429
click at [816, 392] on div "Puttshack Save Report a mistake Apply online Due in 17 days 1 apply last week R…" at bounding box center [526, 249] width 842 height 429
click at [894, 393] on div "Puttshack Save Report a mistake Apply online Due in 17 days 1 apply last week R…" at bounding box center [526, 249] width 842 height 429
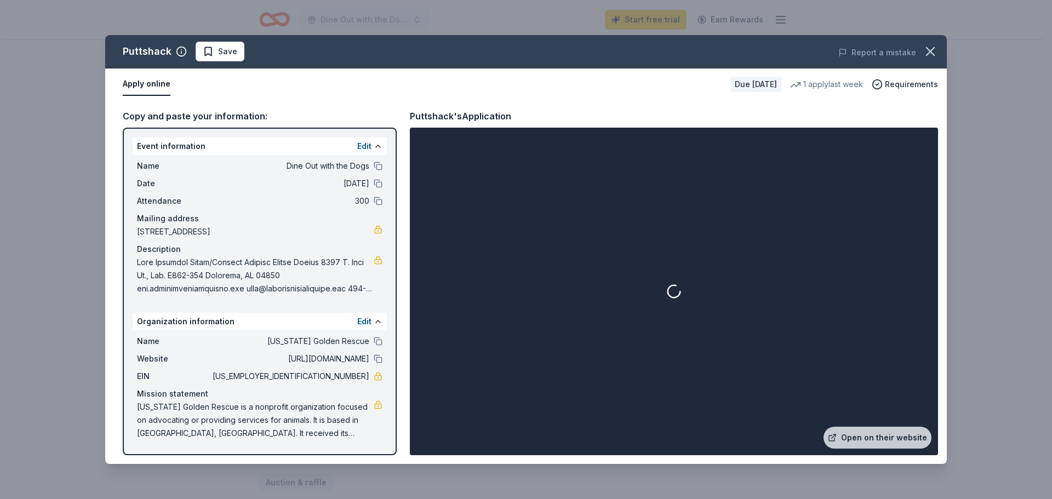
click at [886, 277] on div at bounding box center [674, 291] width 524 height 323
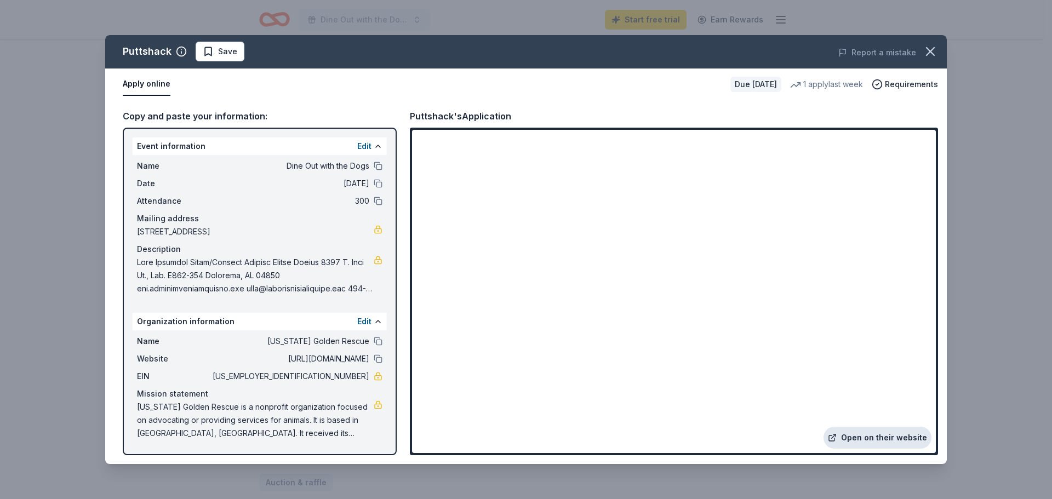
click at [842, 427] on link "Open on their website" at bounding box center [877, 438] width 108 height 22
click at [319, 148] on div "Event information Edit" at bounding box center [260, 147] width 254 height 18
click at [379, 362] on button at bounding box center [378, 358] width 9 height 9
click at [924, 43] on button "button" at bounding box center [930, 51] width 24 height 24
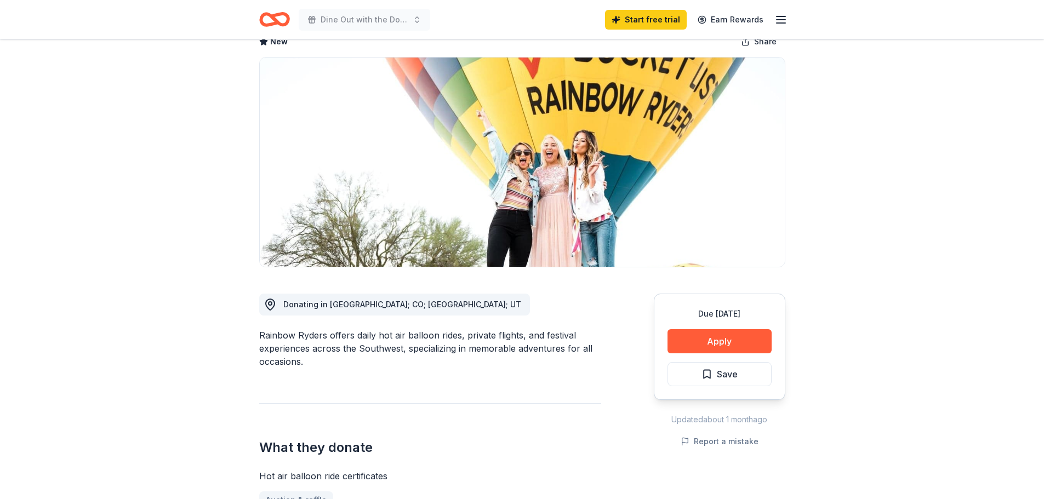
scroll to position [164, 0]
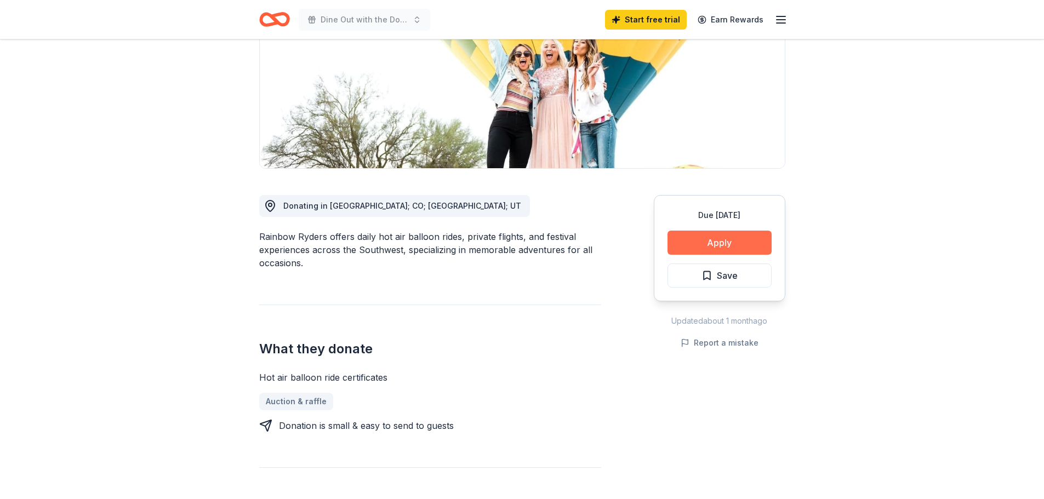
click at [703, 243] on button "Apply" at bounding box center [719, 243] width 104 height 24
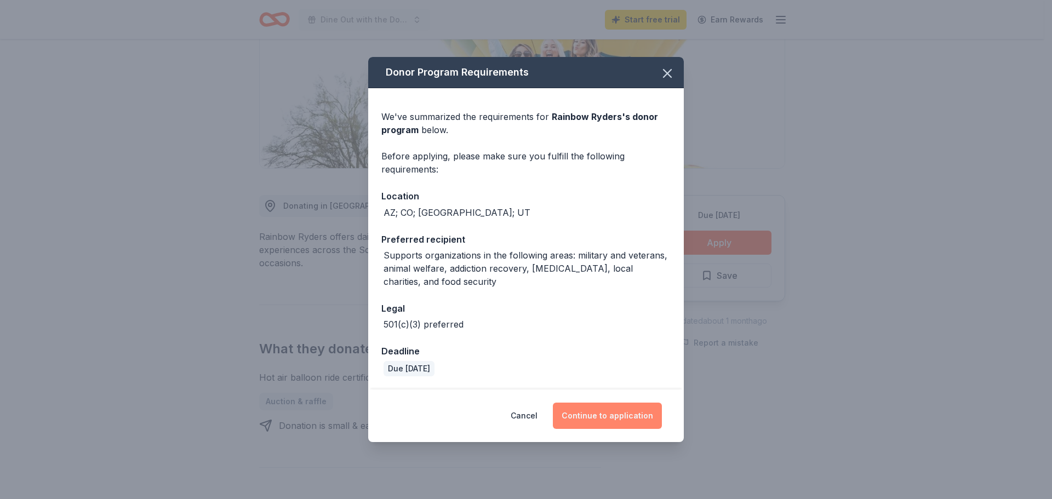
click at [603, 411] on button "Continue to application" at bounding box center [607, 416] width 109 height 26
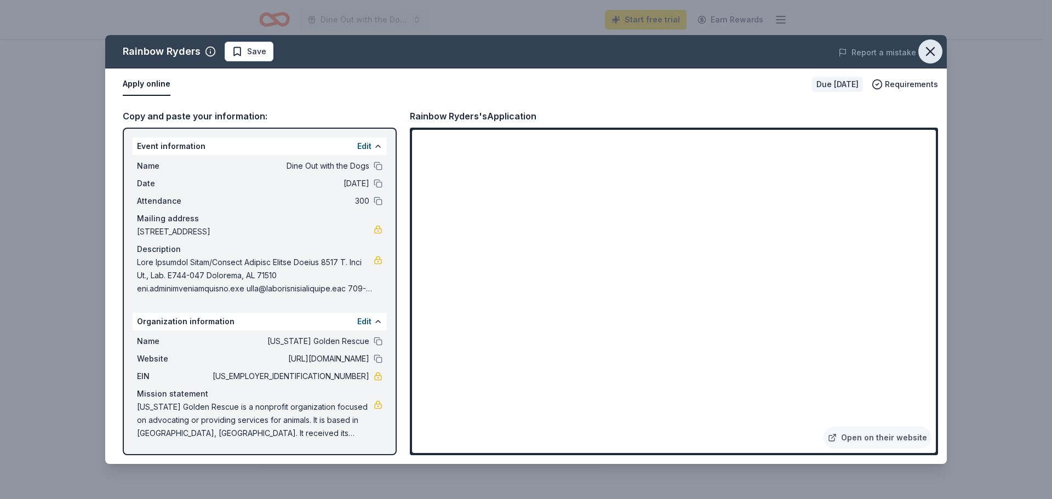
click at [938, 48] on button "button" at bounding box center [930, 51] width 24 height 24
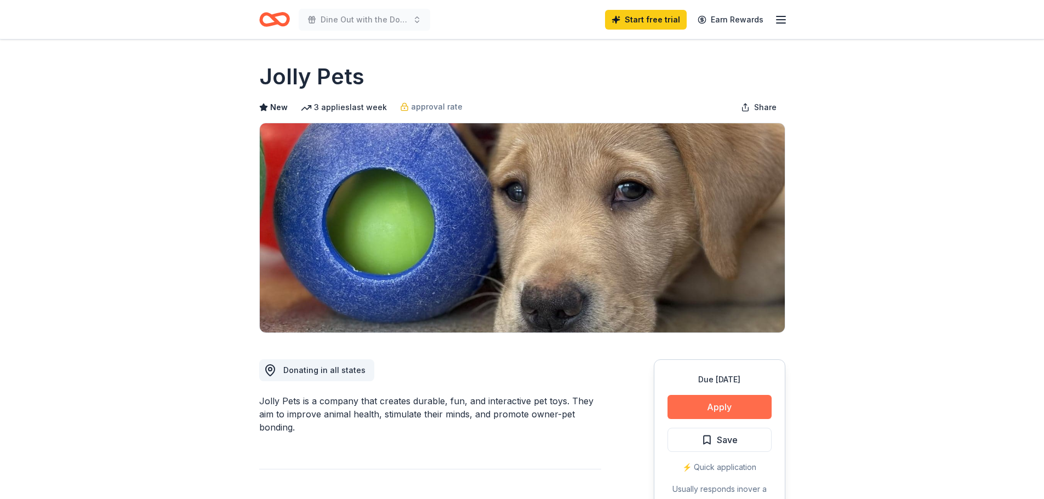
click at [707, 411] on button "Apply" at bounding box center [719, 407] width 104 height 24
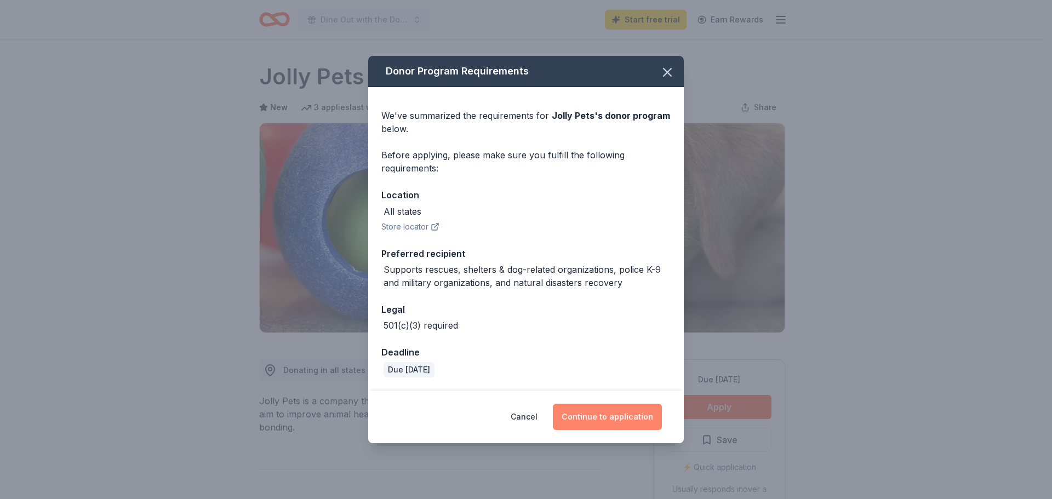
click at [620, 426] on button "Continue to application" at bounding box center [607, 417] width 109 height 26
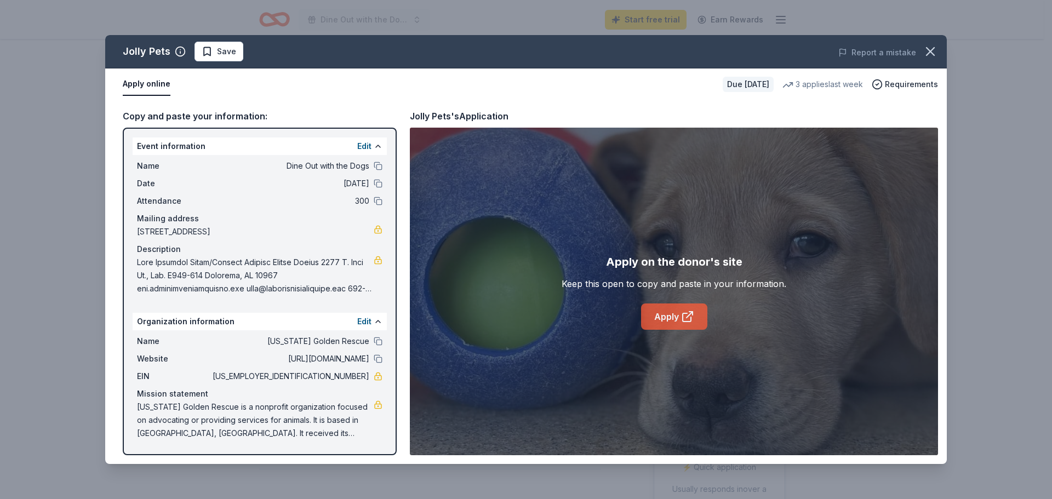
click at [671, 312] on link "Apply" at bounding box center [674, 317] width 66 height 26
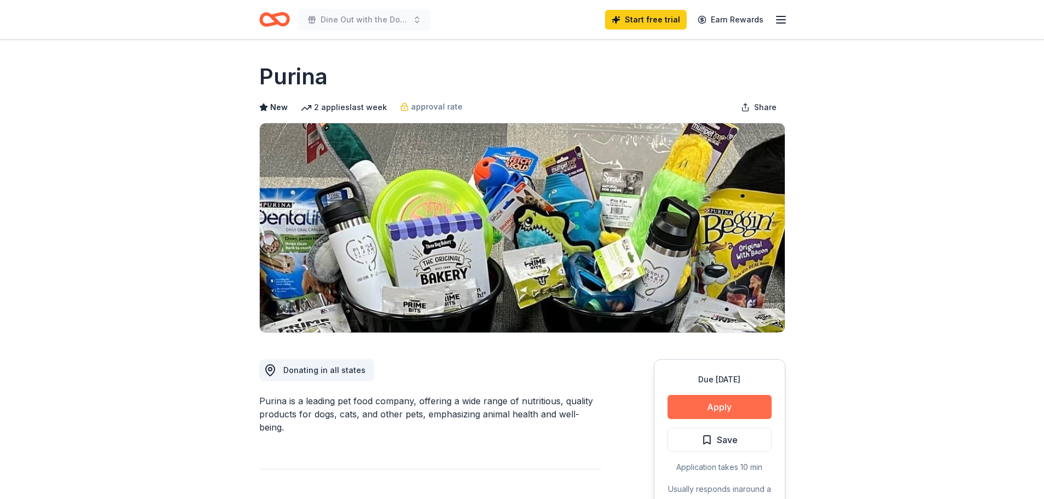
click at [709, 407] on button "Apply" at bounding box center [719, 407] width 104 height 24
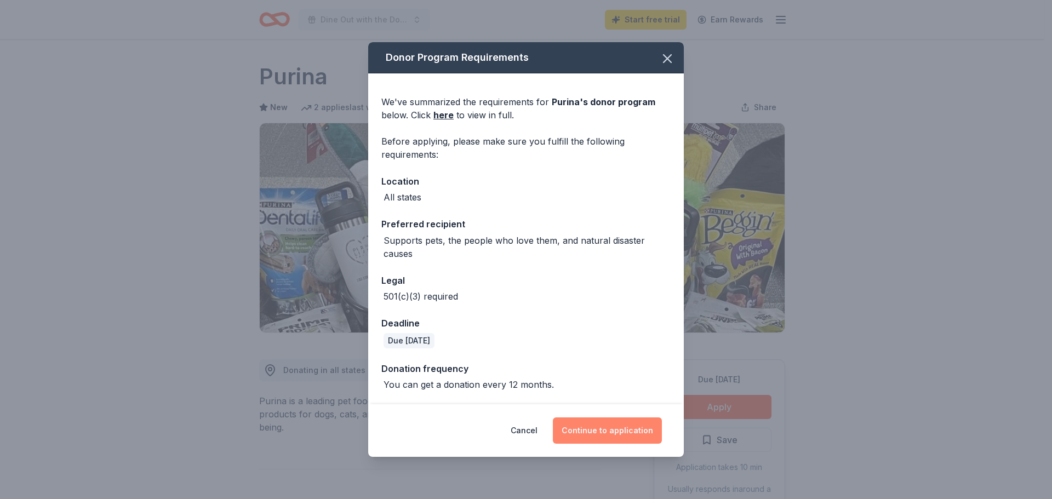
click at [609, 427] on button "Continue to application" at bounding box center [607, 430] width 109 height 26
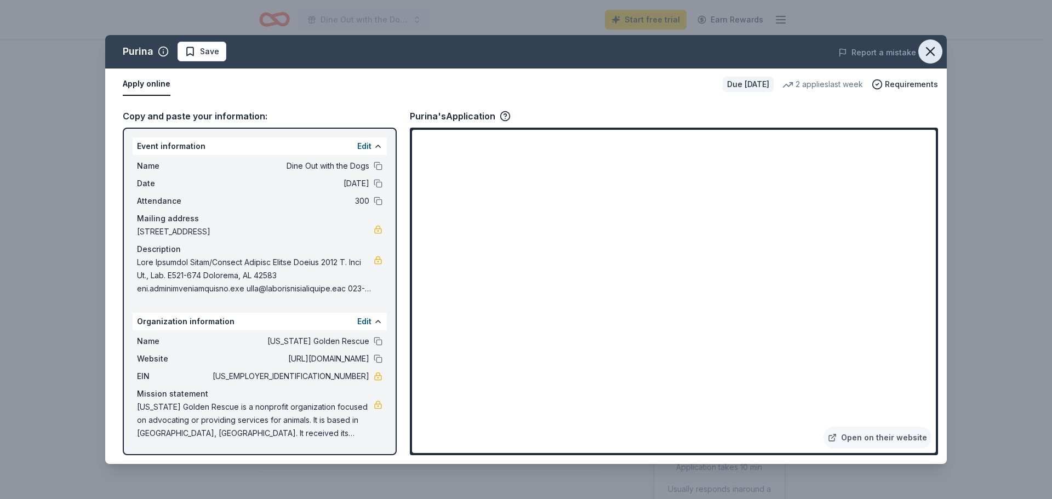
click at [936, 47] on icon "button" at bounding box center [930, 51] width 15 height 15
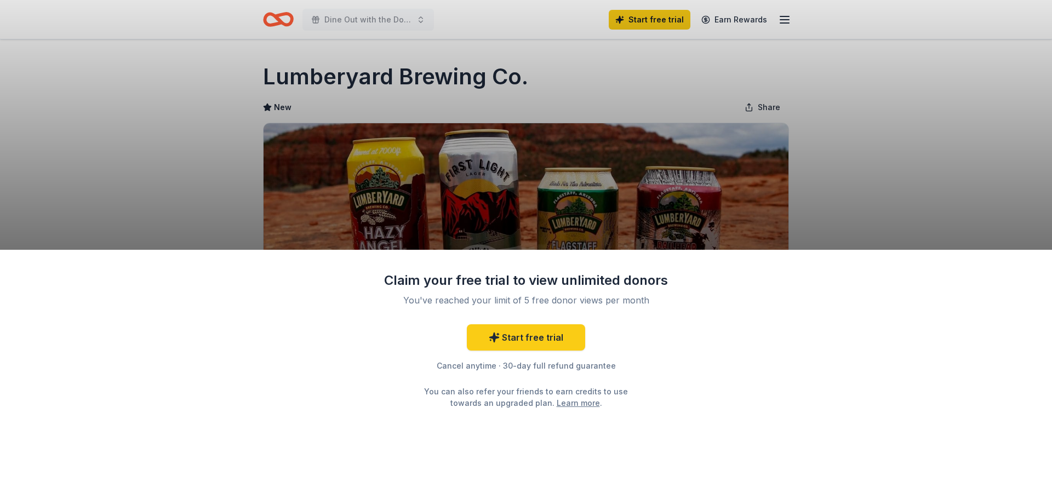
click at [809, 213] on div "Claim your free trial to view unlimited donors You've reached your limit of 5 f…" at bounding box center [526, 249] width 1052 height 499
